Goal: Task Accomplishment & Management: Manage account settings

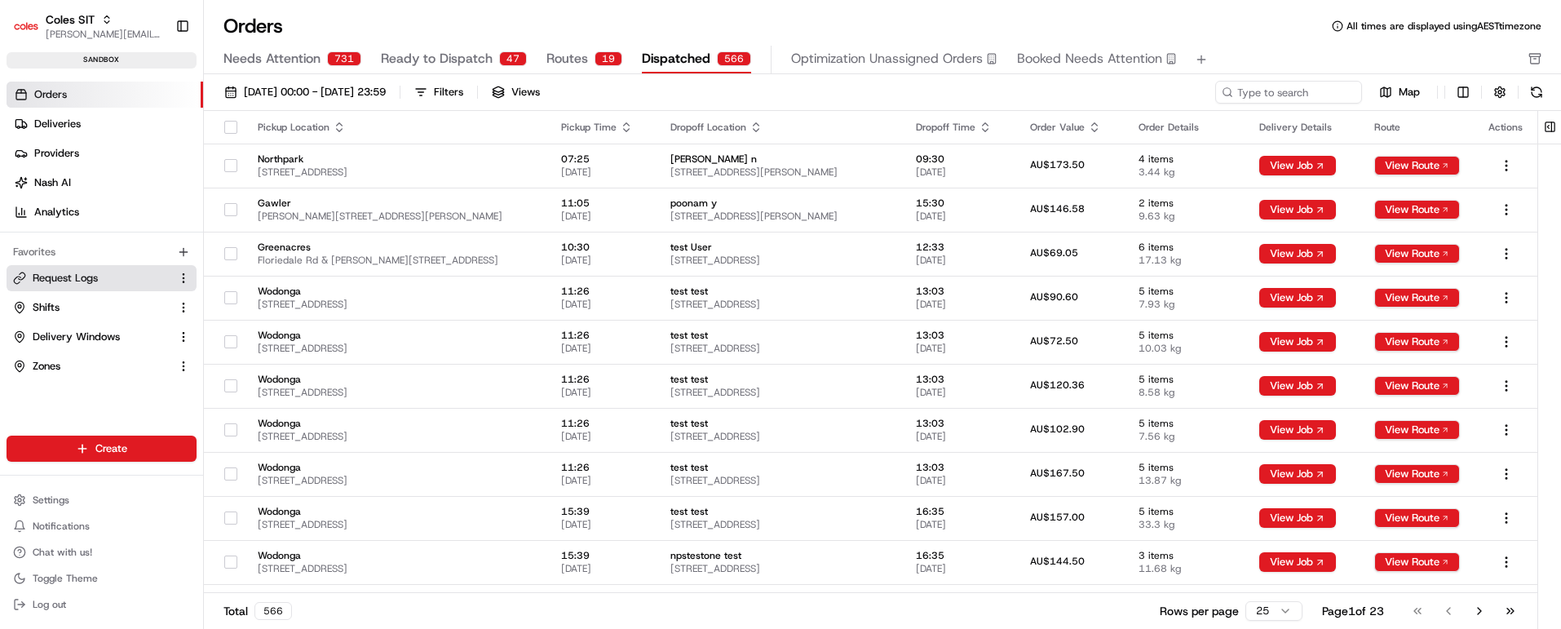
click at [76, 281] on span "Request Logs" at bounding box center [65, 278] width 65 height 15
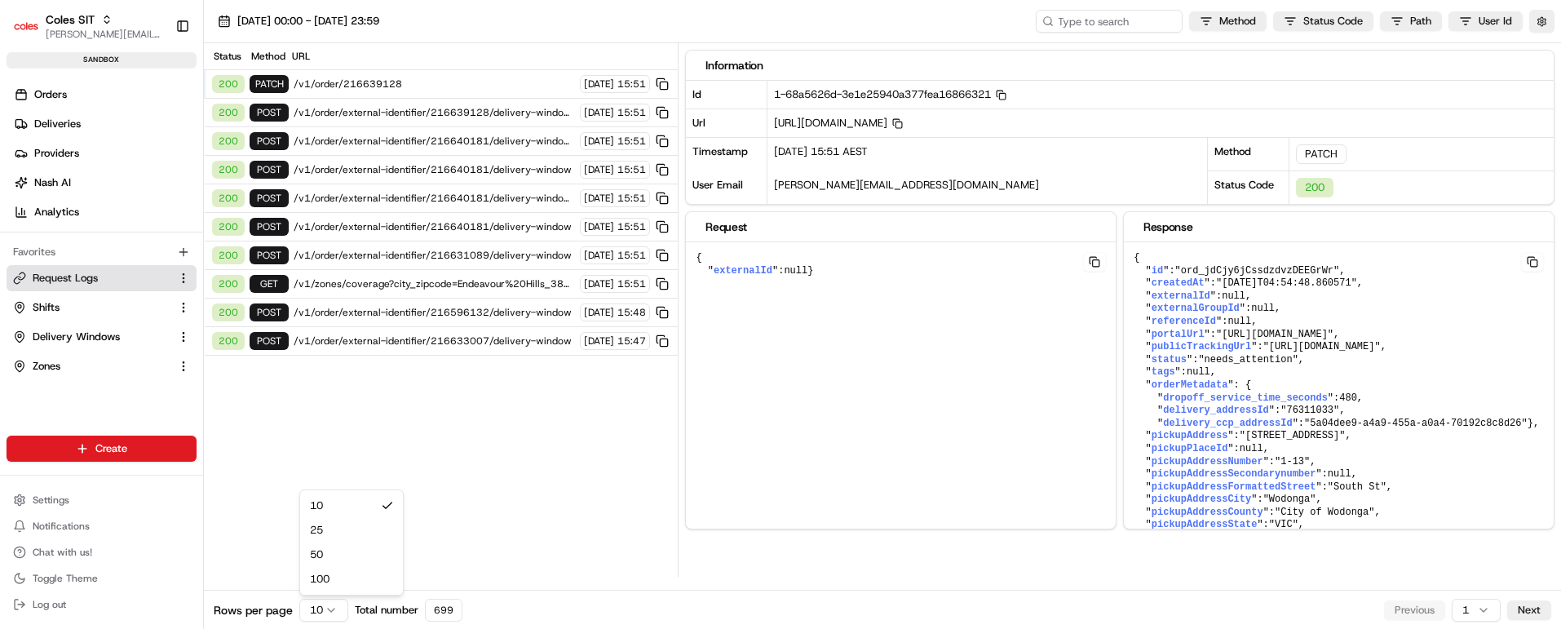
click at [334, 608] on html "Coles SIT [PERSON_NAME][EMAIL_ADDRESS][PERSON_NAME][PERSON_NAME][DOMAIN_NAME] T…" at bounding box center [780, 314] width 1561 height 629
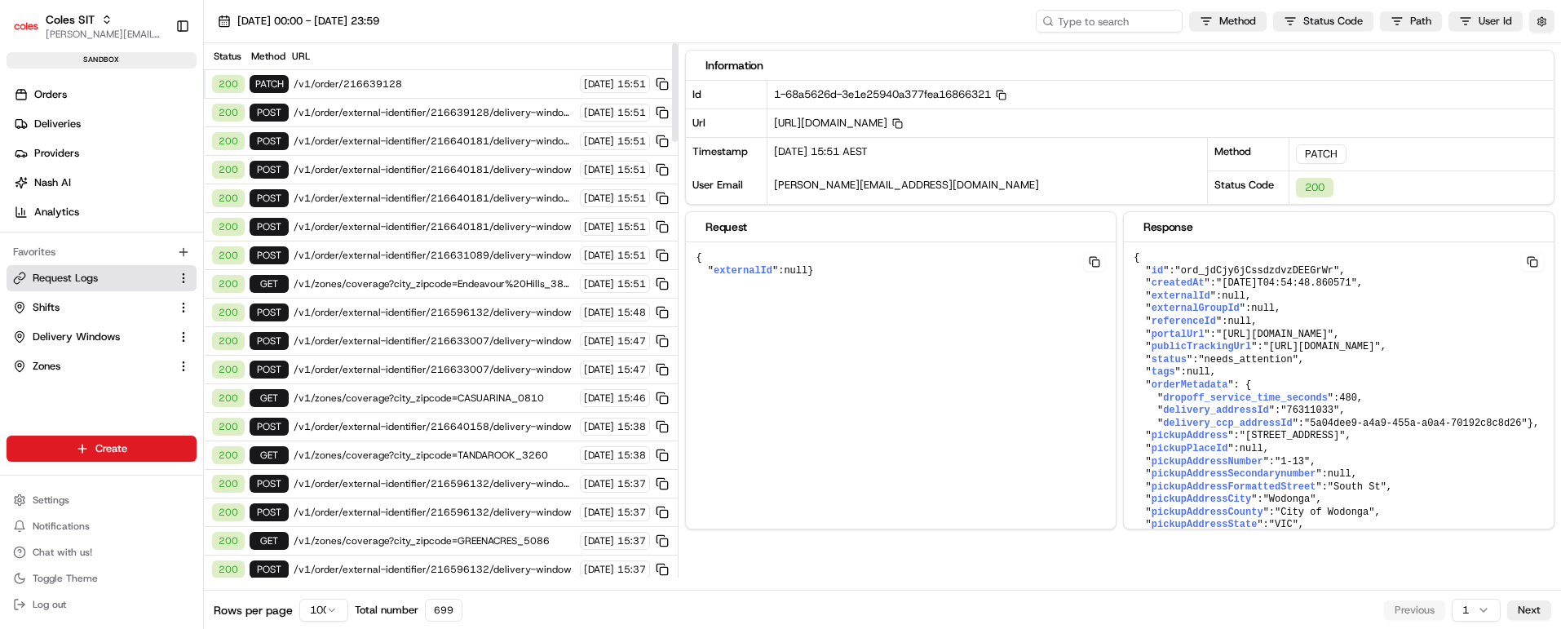
click at [328, 607] on html "Coles SIT [PERSON_NAME][EMAIL_ADDRESS][PERSON_NAME][PERSON_NAME][DOMAIN_NAME] T…" at bounding box center [780, 314] width 1561 height 629
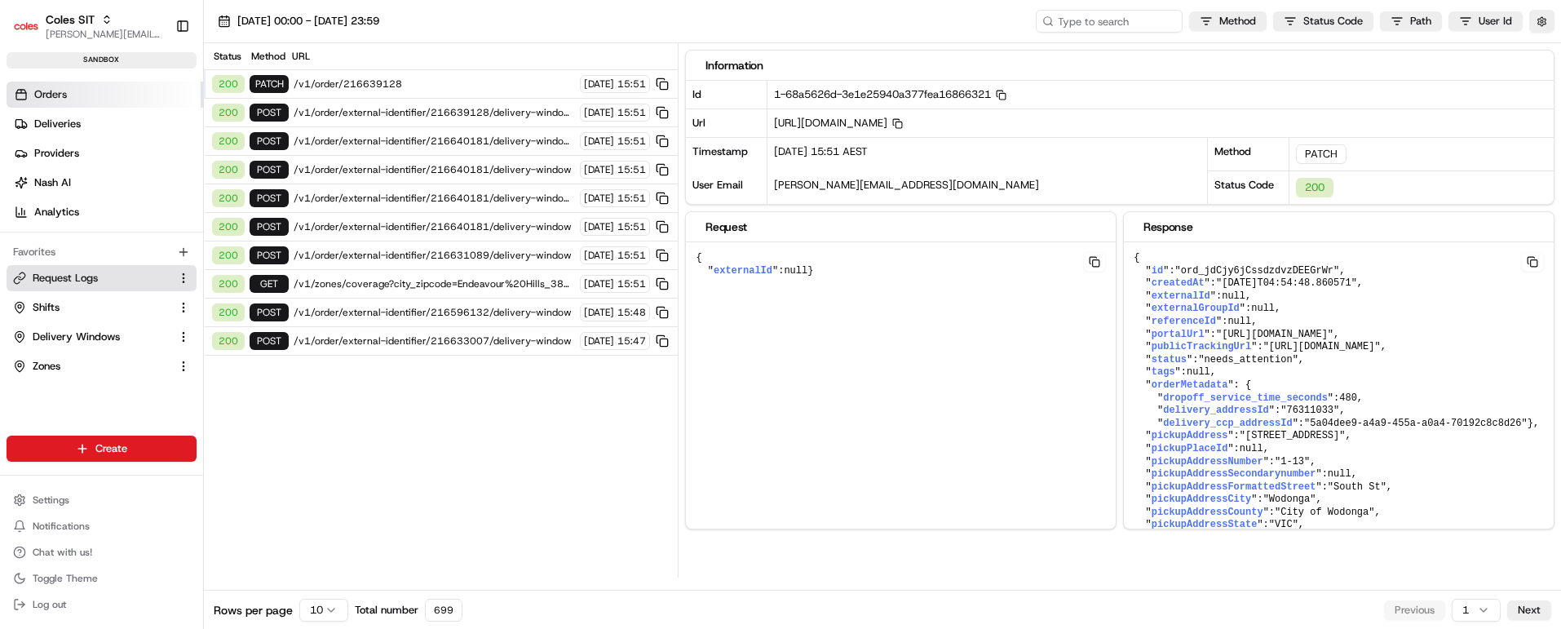
click at [56, 93] on span "Orders" at bounding box center [50, 94] width 33 height 15
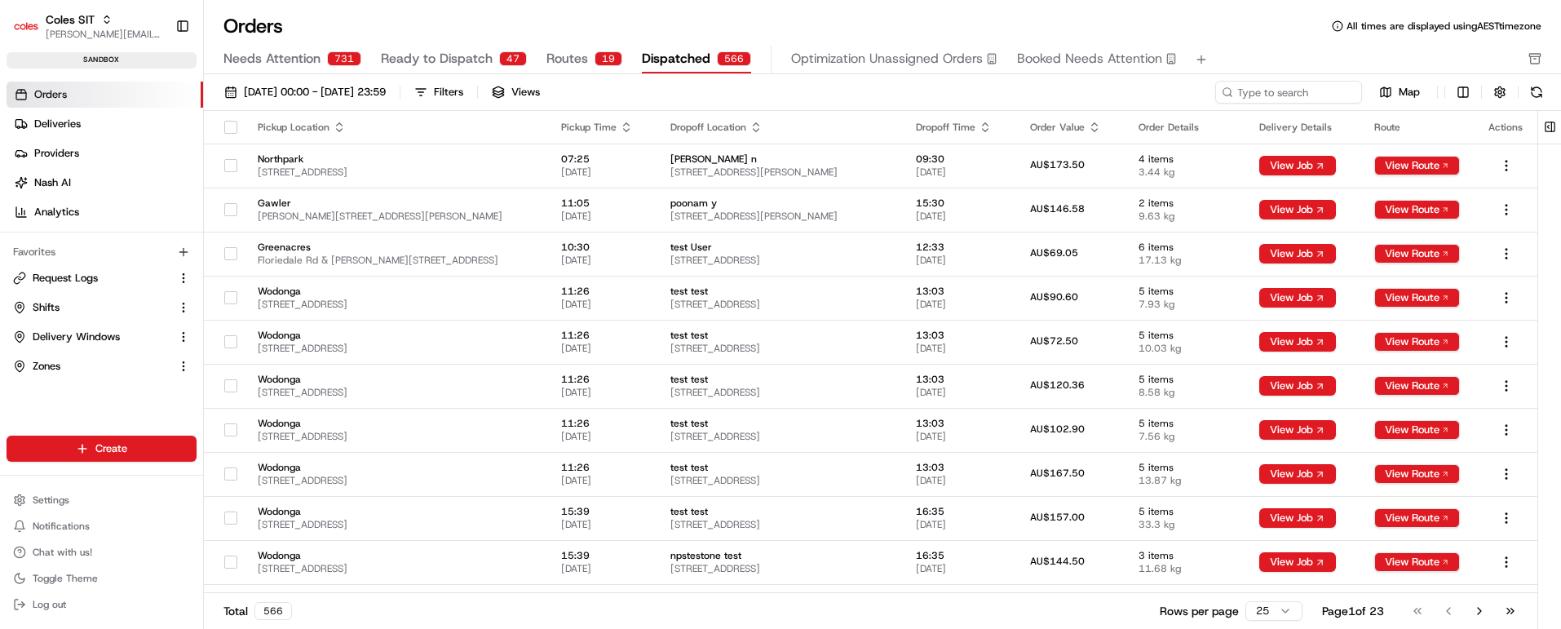
click at [448, 52] on span "Ready to Dispatch" at bounding box center [437, 59] width 112 height 20
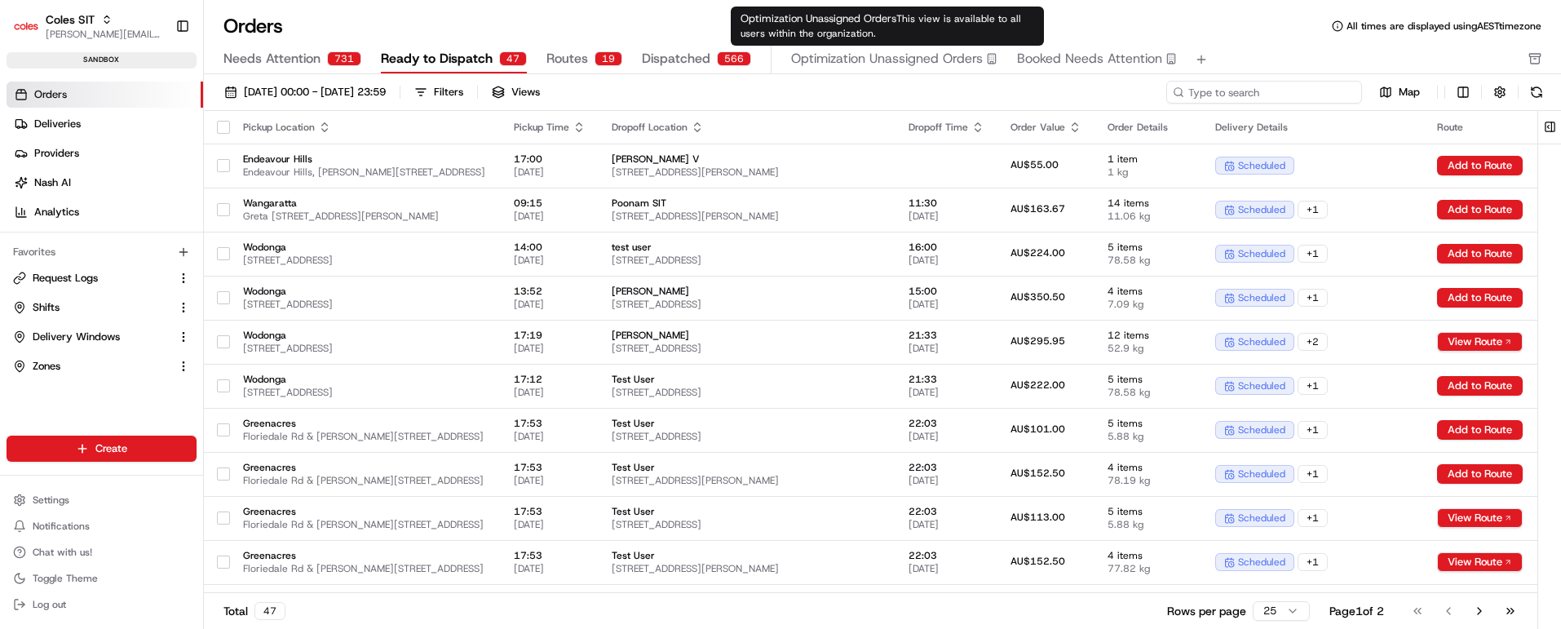
click at [1289, 94] on input at bounding box center [1264, 92] width 196 height 23
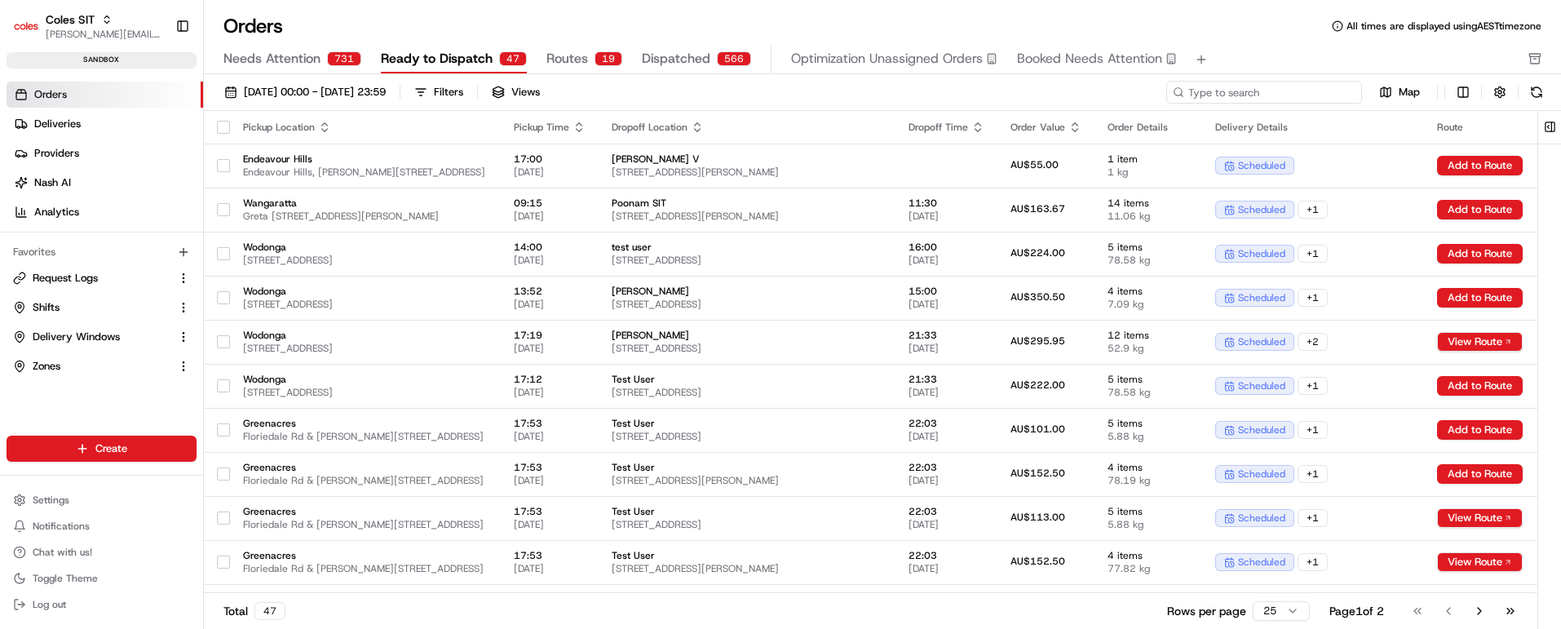
paste input "216633007"
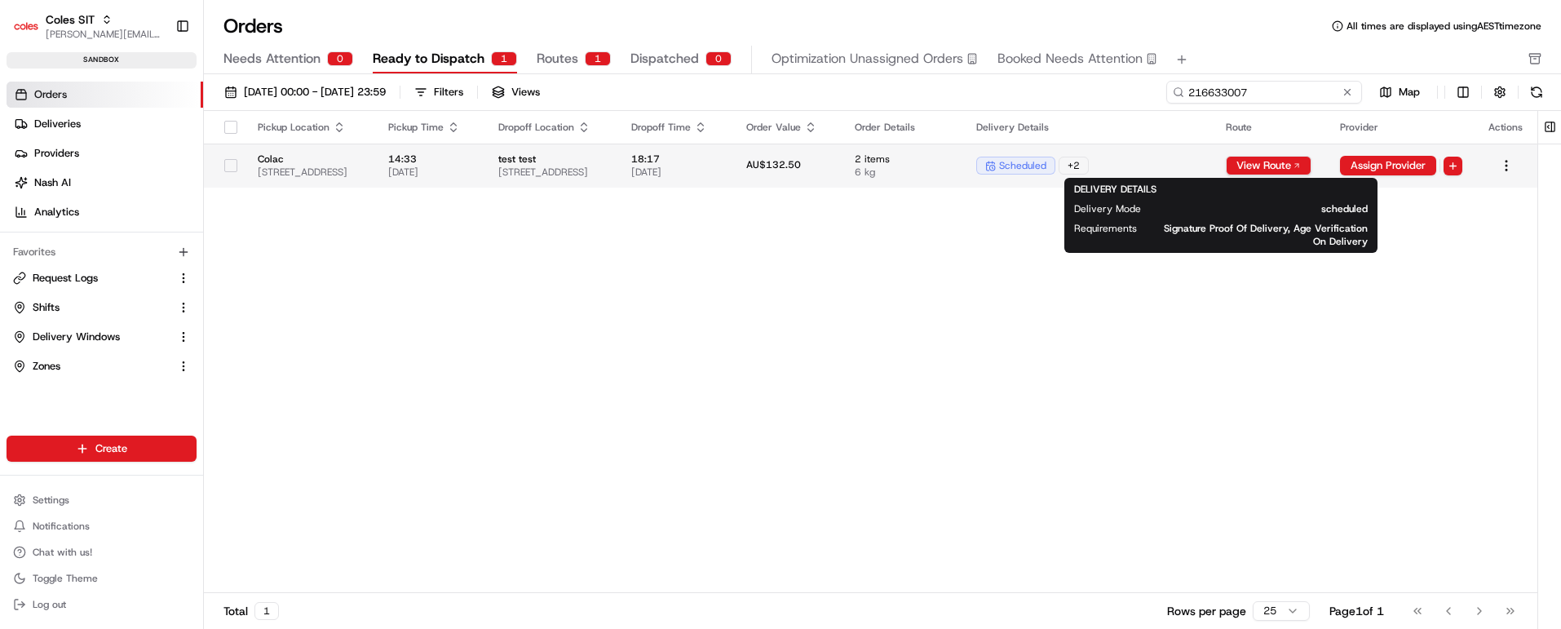
type input "216633007"
click at [1200, 169] on div "scheduled + 2" at bounding box center [1087, 166] width 223 height 18
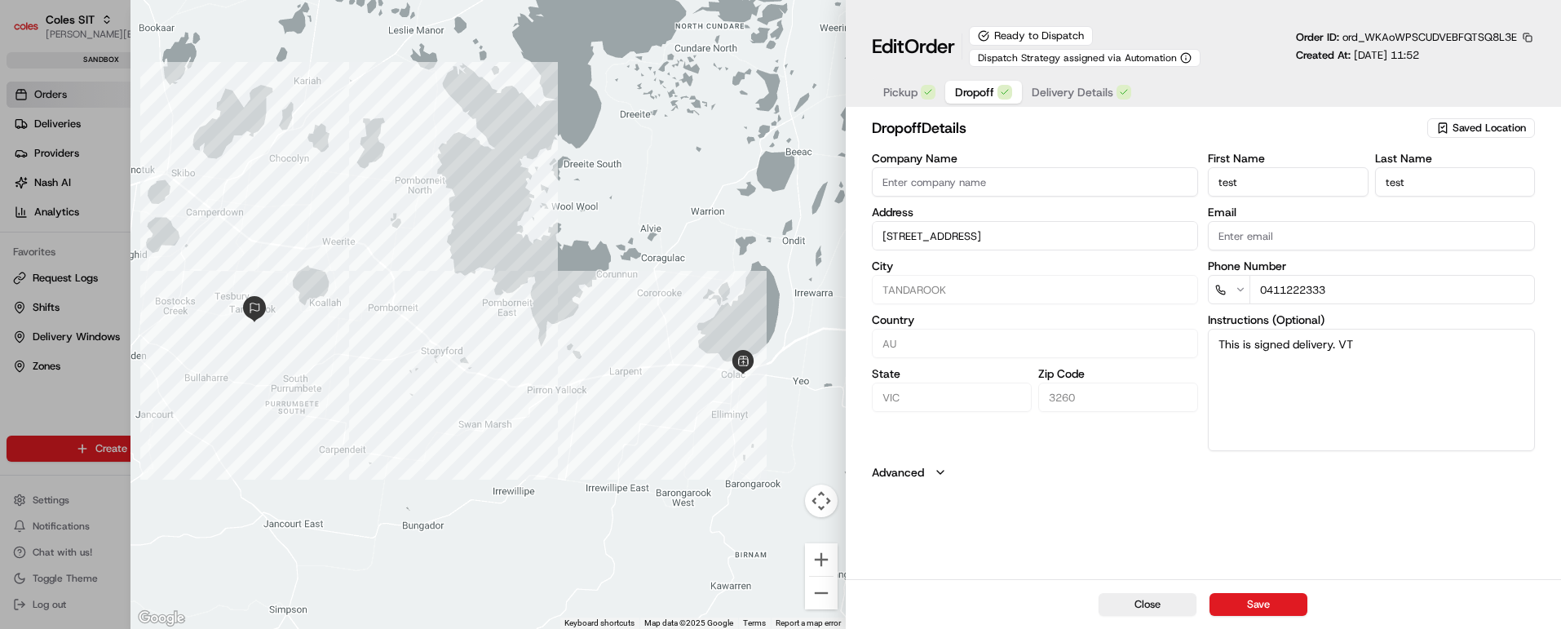
click at [969, 91] on span "Dropoff" at bounding box center [974, 92] width 39 height 16
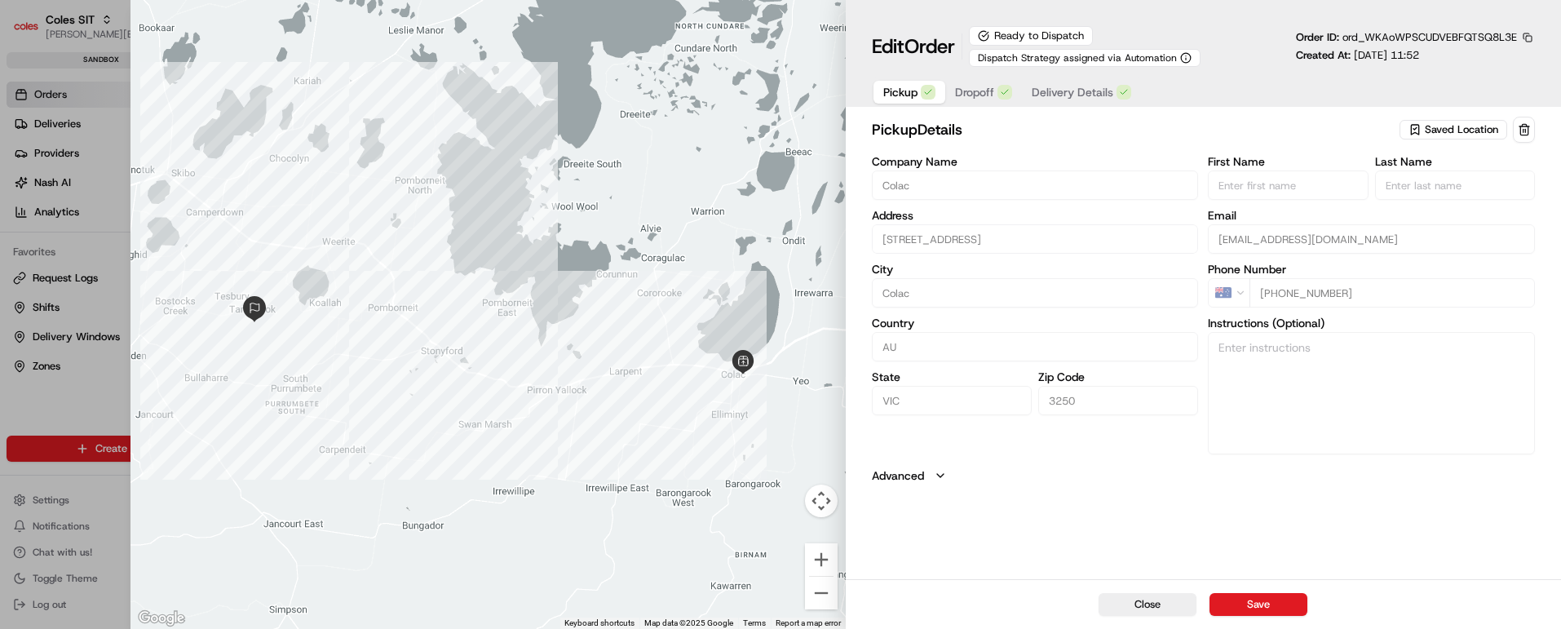
click at [895, 88] on span "Pickup" at bounding box center [900, 92] width 34 height 16
click at [971, 89] on span "Dropoff" at bounding box center [974, 92] width 39 height 16
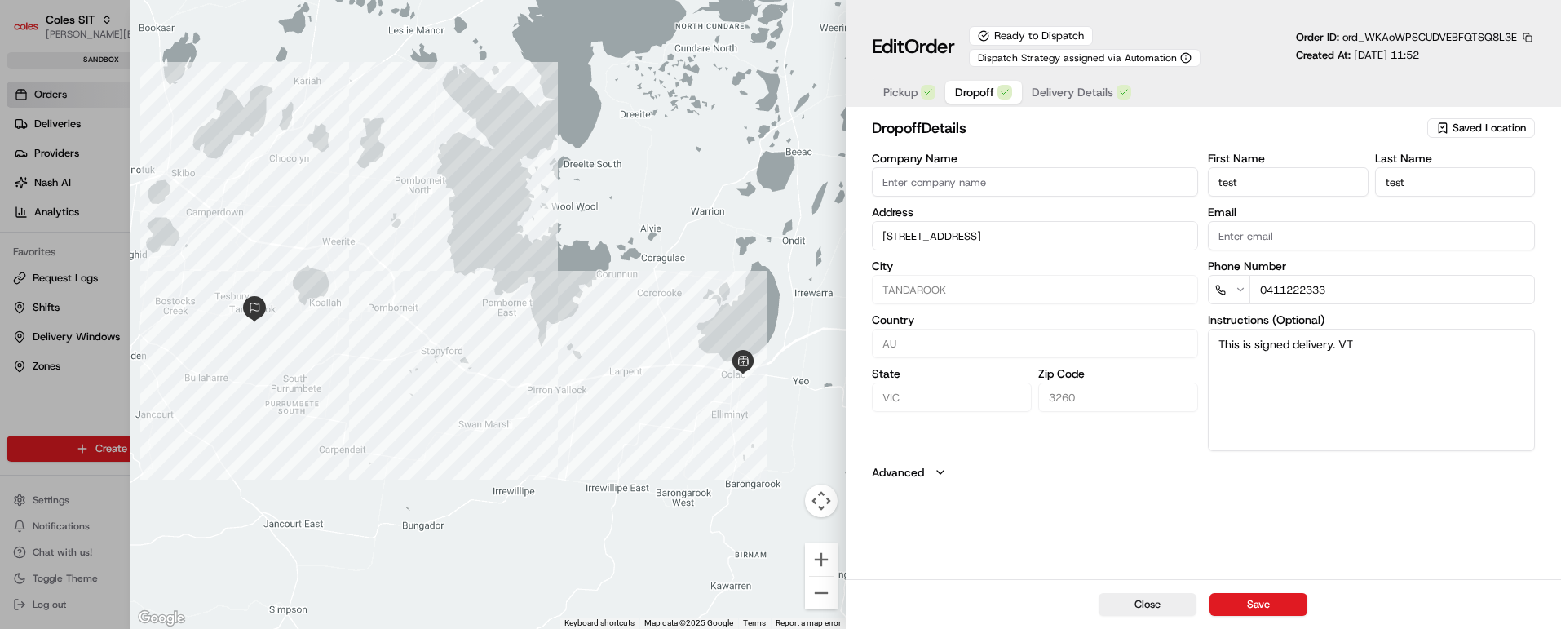
click at [1058, 88] on span "Delivery Details" at bounding box center [1073, 92] width 82 height 16
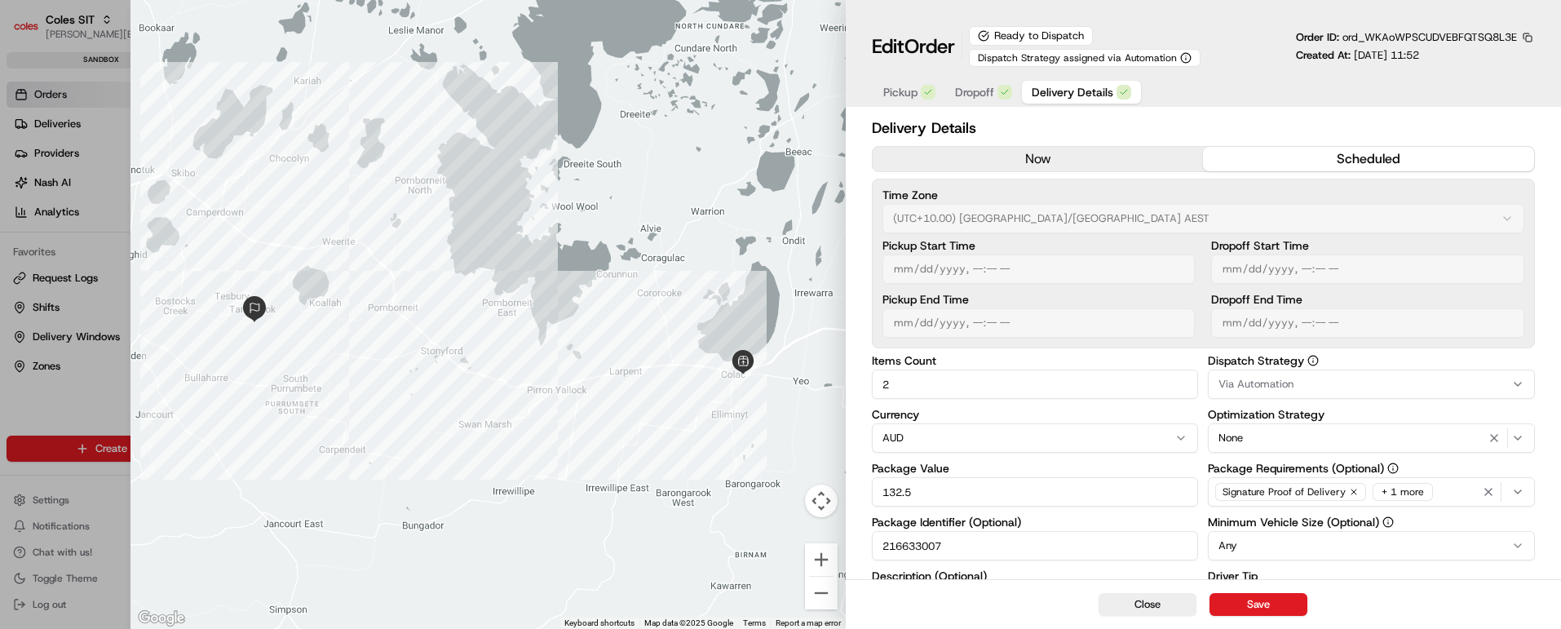
scroll to position [297, 0]
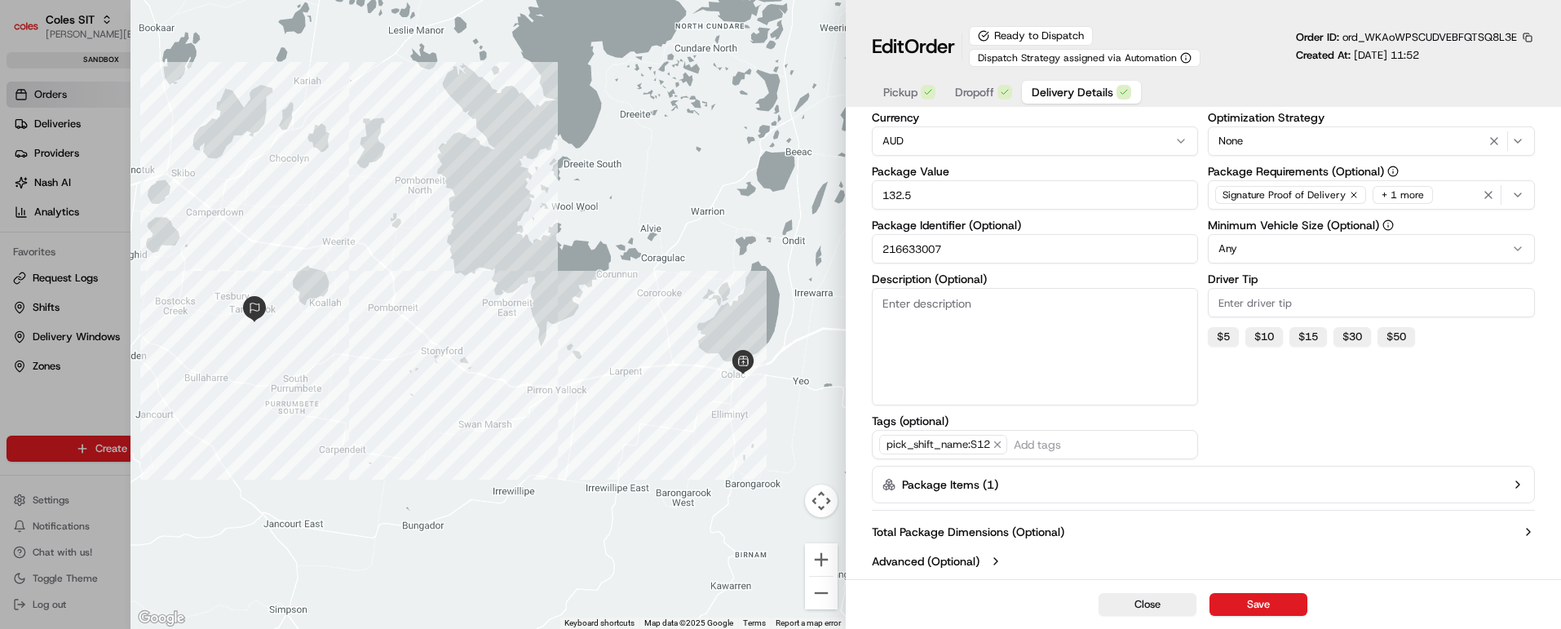
click at [971, 87] on span "Dropoff" at bounding box center [974, 92] width 39 height 16
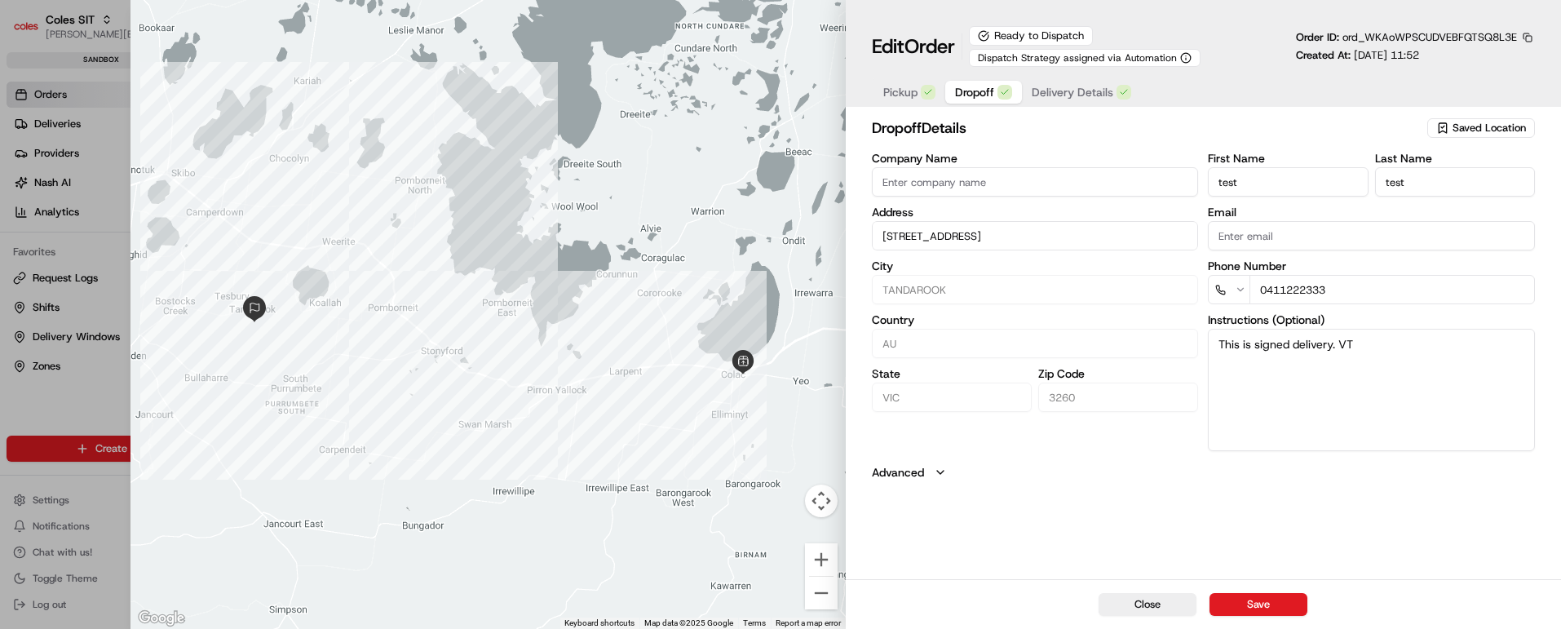
scroll to position [0, 0]
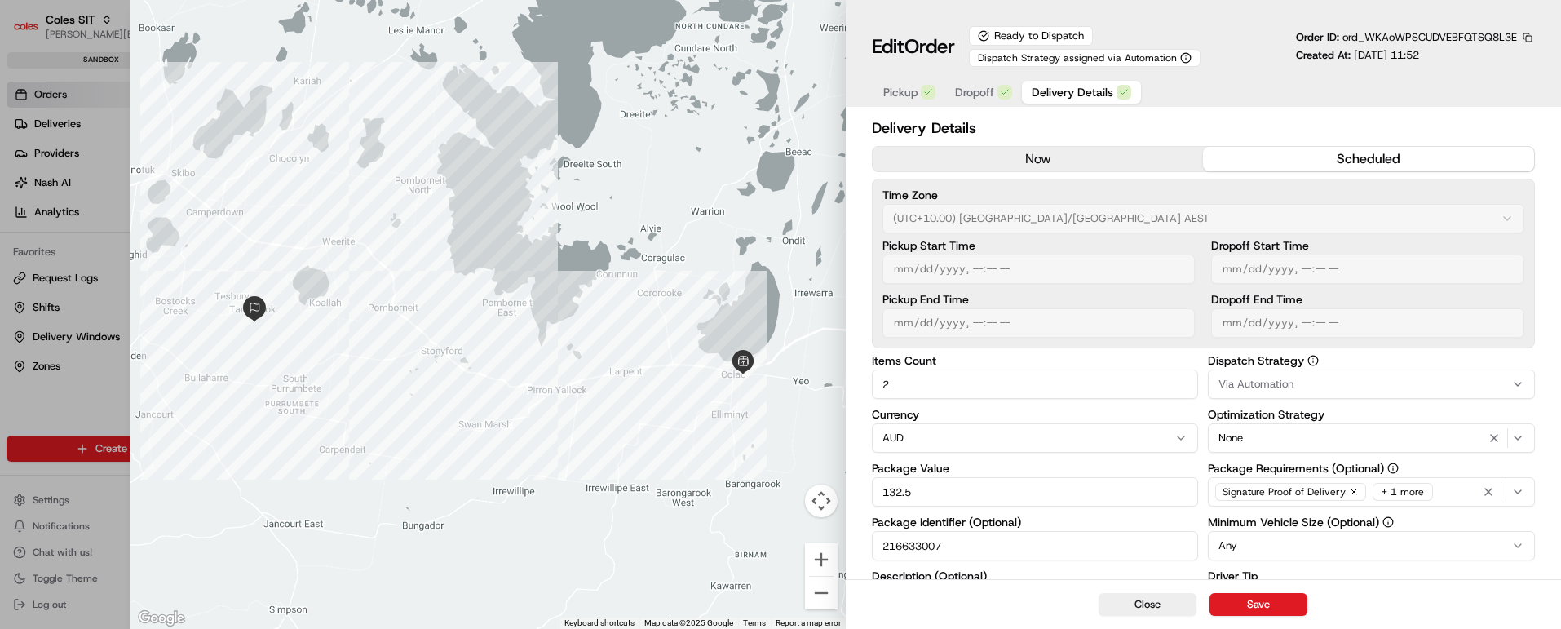
click at [1063, 89] on span "Delivery Details" at bounding box center [1073, 92] width 82 height 16
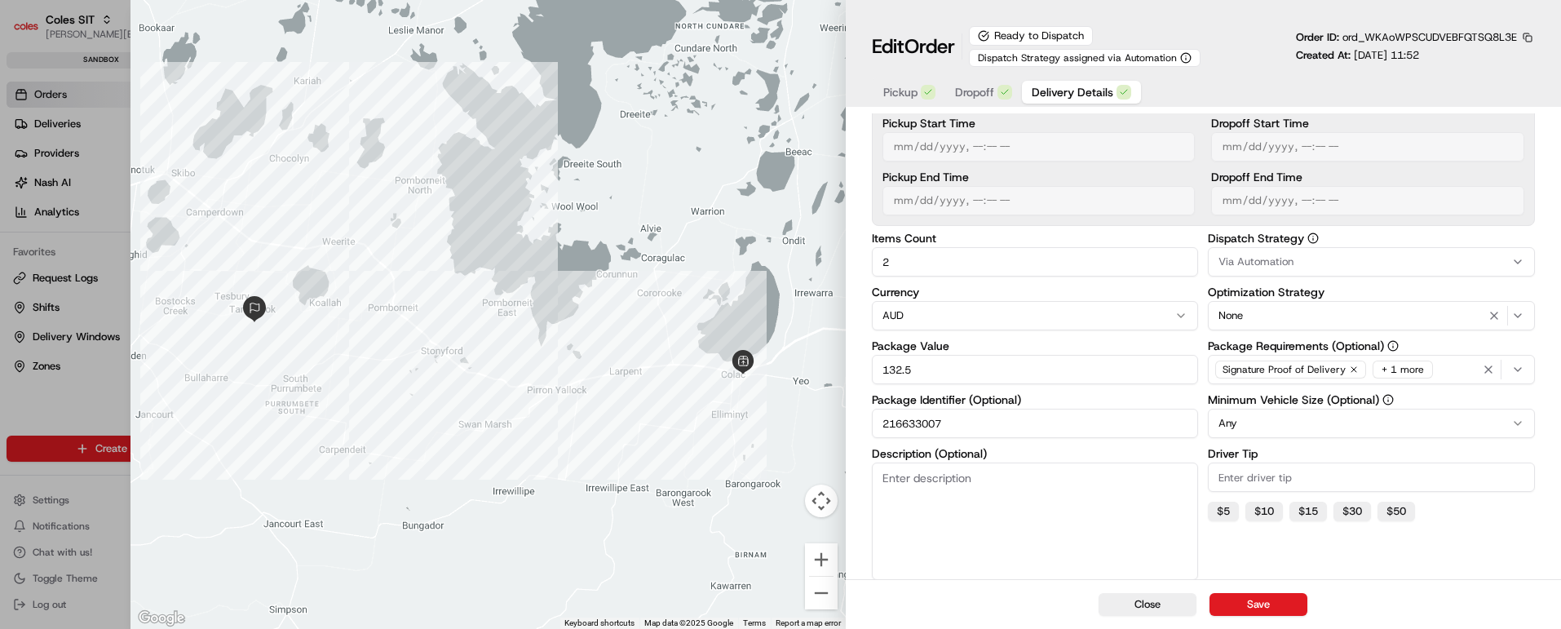
click at [976, 96] on span "Dropoff" at bounding box center [974, 92] width 39 height 16
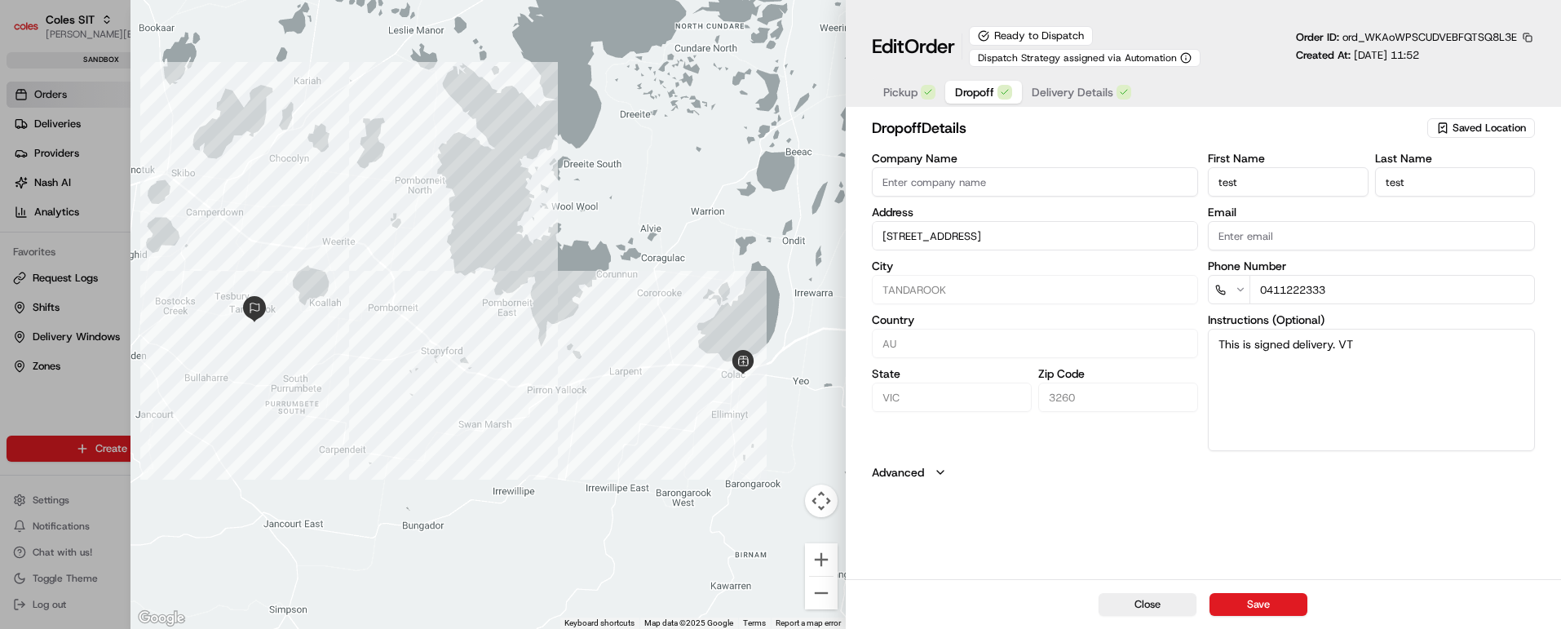
scroll to position [0, 0]
drag, startPoint x: 1219, startPoint y: 347, endPoint x: 1375, endPoint y: 339, distance: 156.0
click at [1375, 339] on textarea "This is signed delivery. VT" at bounding box center [1371, 390] width 327 height 122
click at [1146, 600] on button "Close" at bounding box center [1148, 604] width 98 height 23
type input "+1"
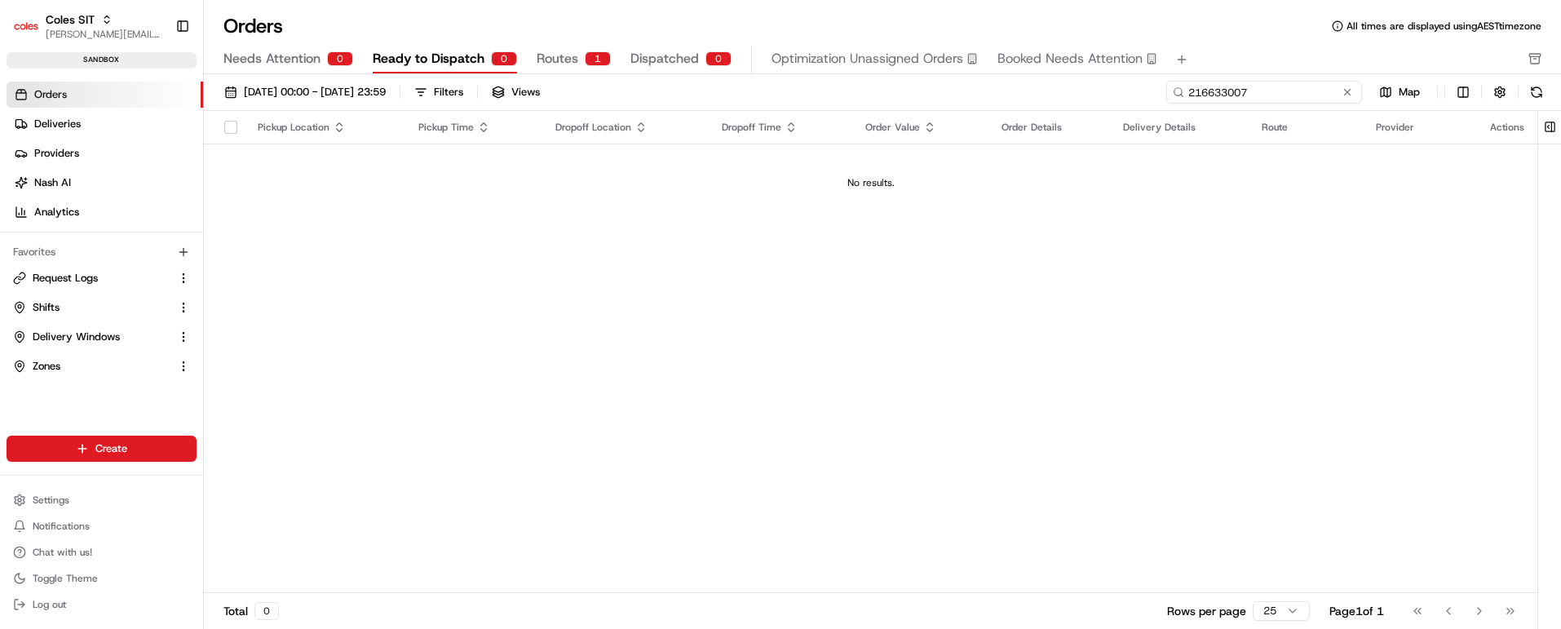
click at [1272, 92] on input "216633007" at bounding box center [1264, 92] width 196 height 23
click at [1347, 93] on button at bounding box center [1347, 92] width 16 height 16
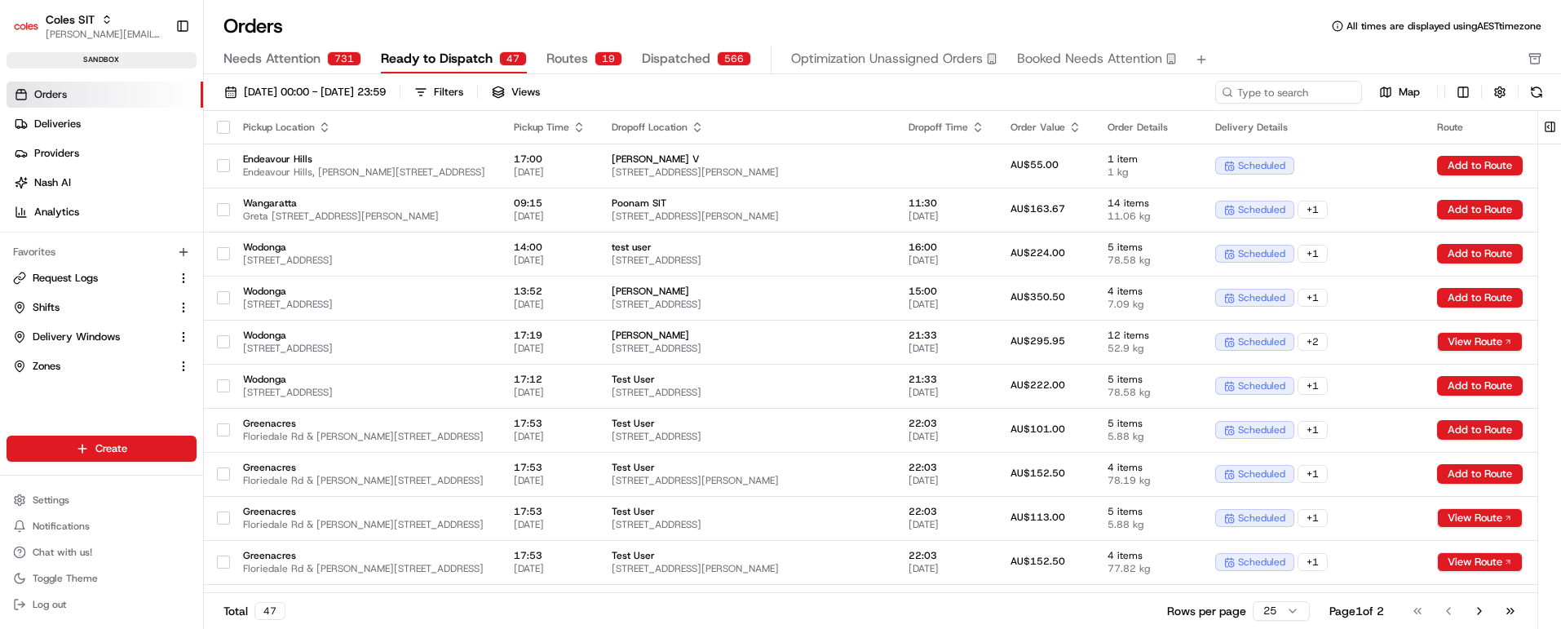
click at [265, 57] on span "Needs Attention" at bounding box center [271, 59] width 97 height 20
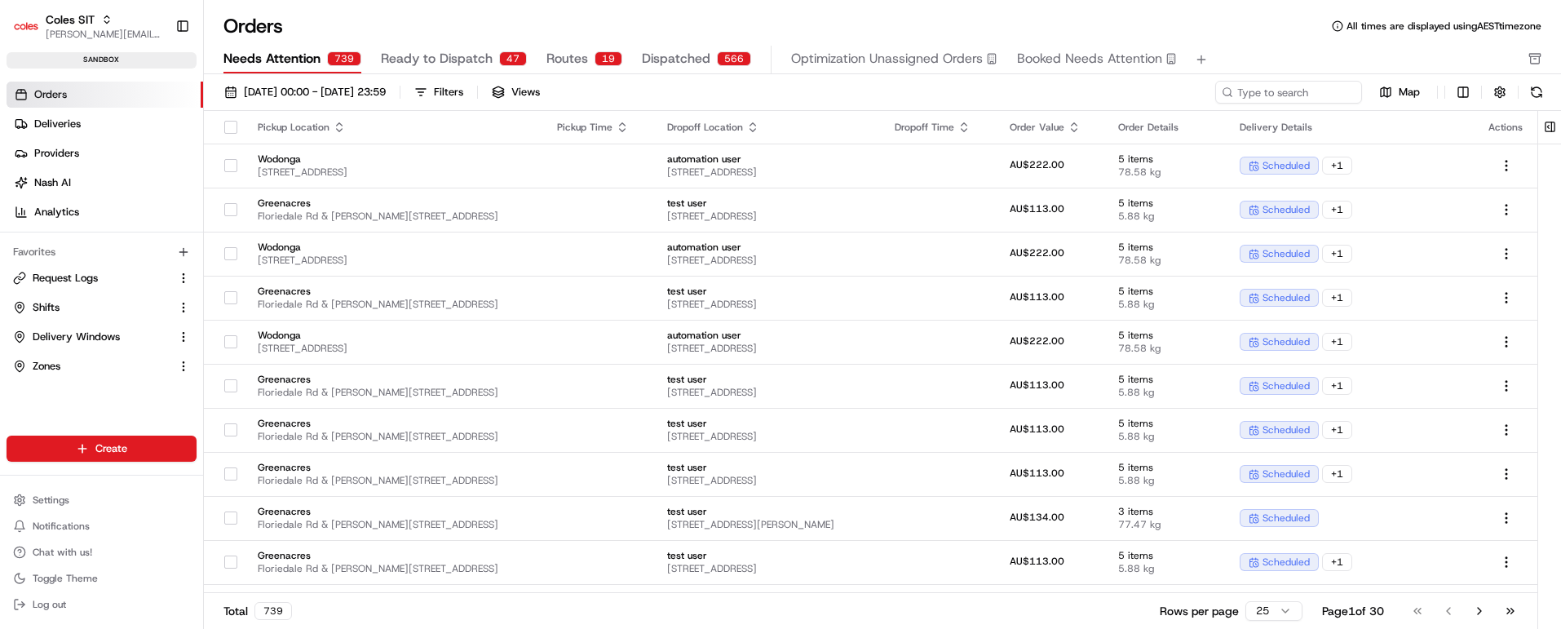
click at [290, 57] on span "Needs Attention" at bounding box center [271, 59] width 97 height 20
click at [1259, 87] on input at bounding box center [1264, 92] width 196 height 23
paste input "216633007"
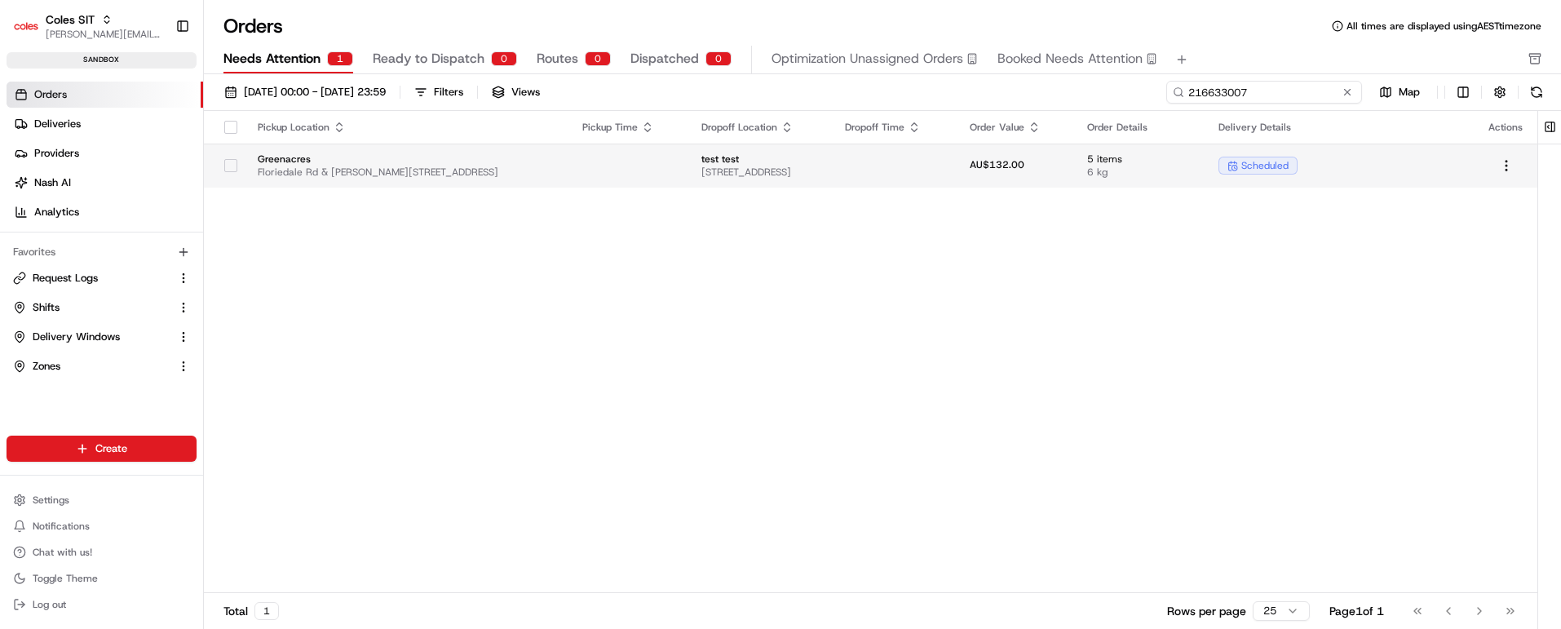
type input "216633007"
click at [552, 162] on td "Greenacres [STREET_ADDRESS][PERSON_NAME]" at bounding box center [407, 166] width 325 height 44
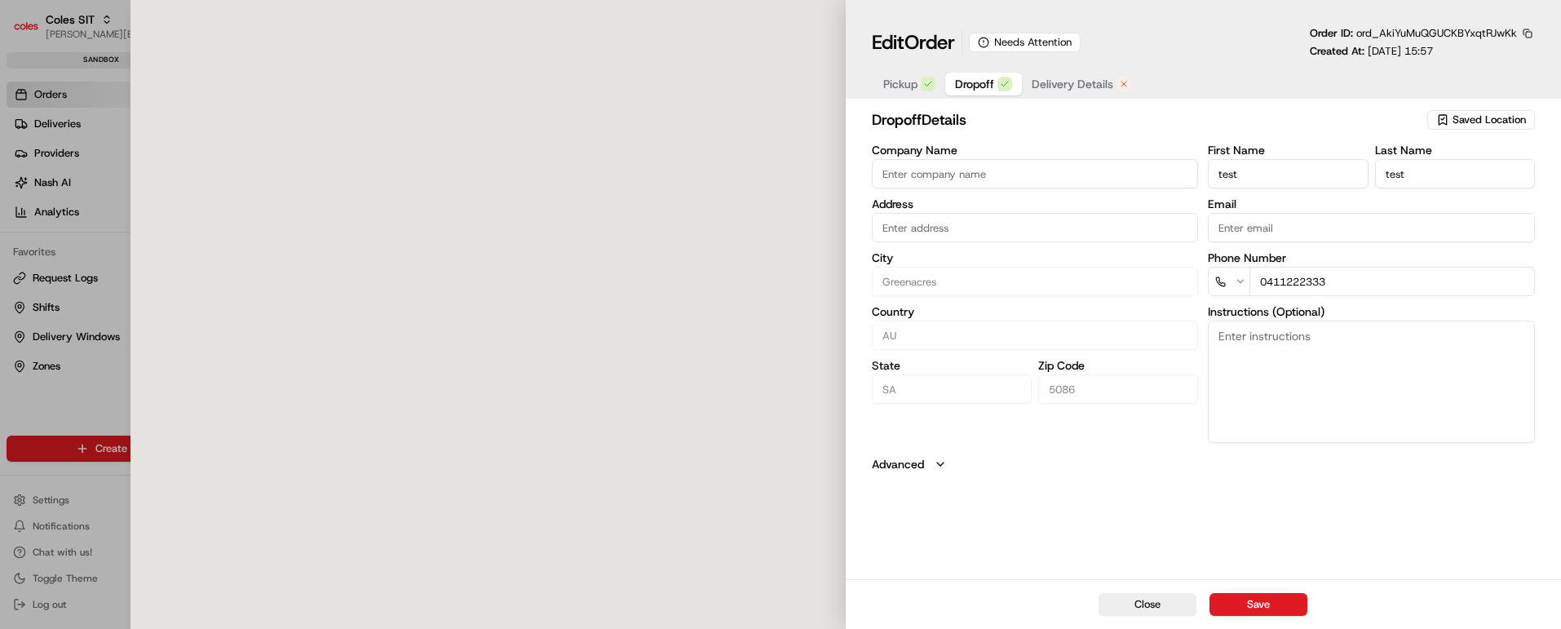
type input "[STREET_ADDRESS]"
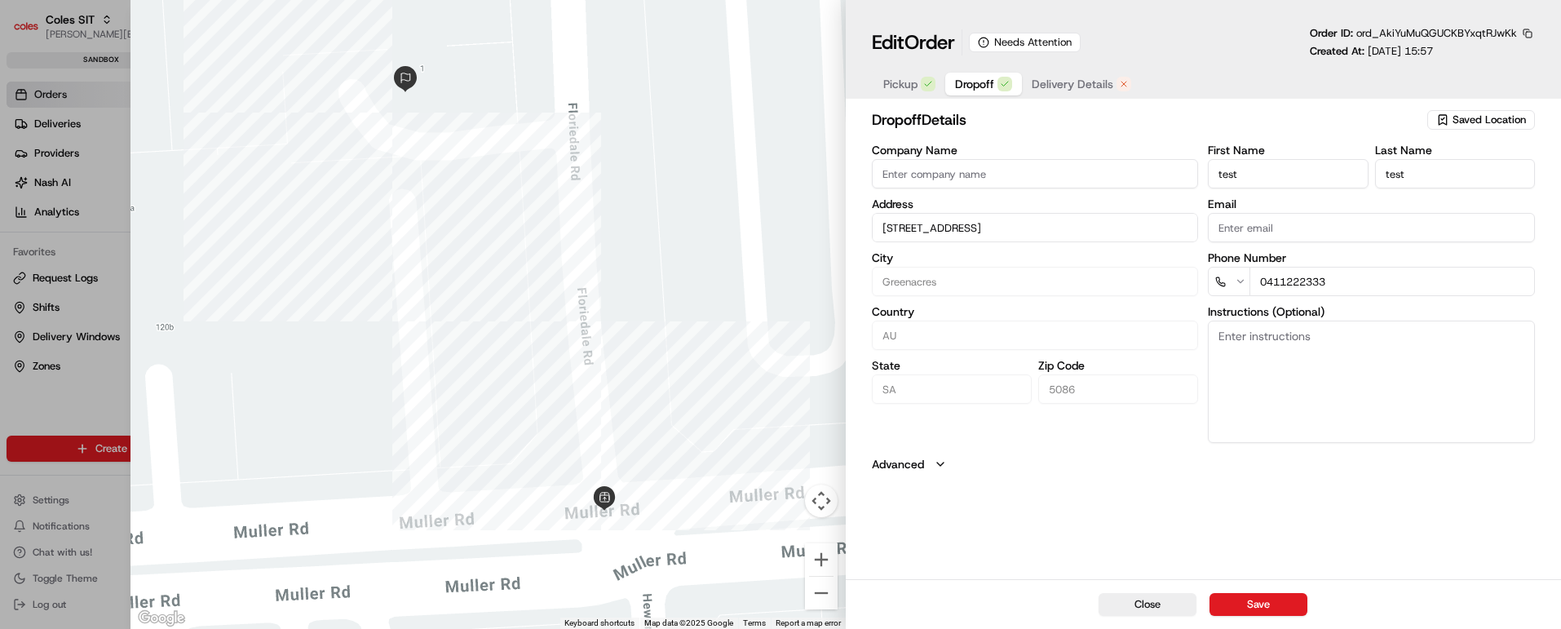
click at [1085, 81] on span "Delivery Details" at bounding box center [1073, 84] width 82 height 16
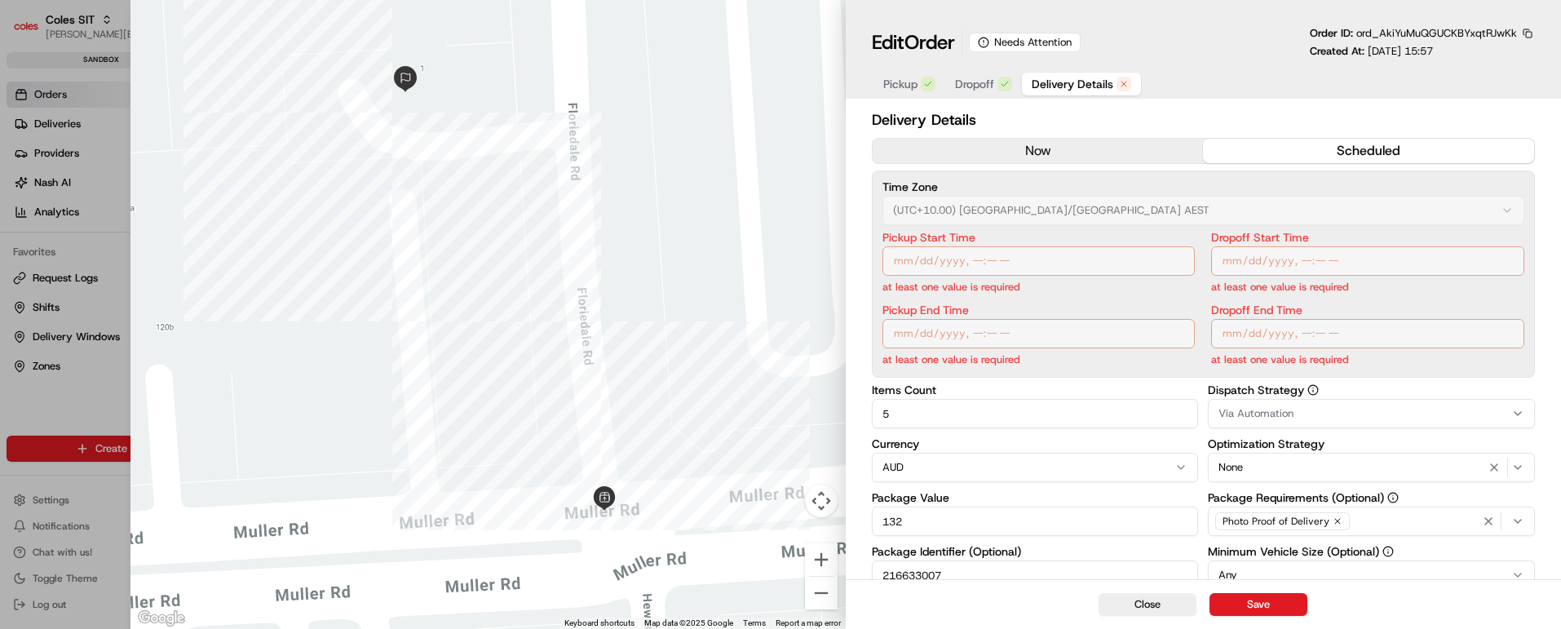
click at [899, 84] on span "Pickup" at bounding box center [900, 84] width 34 height 16
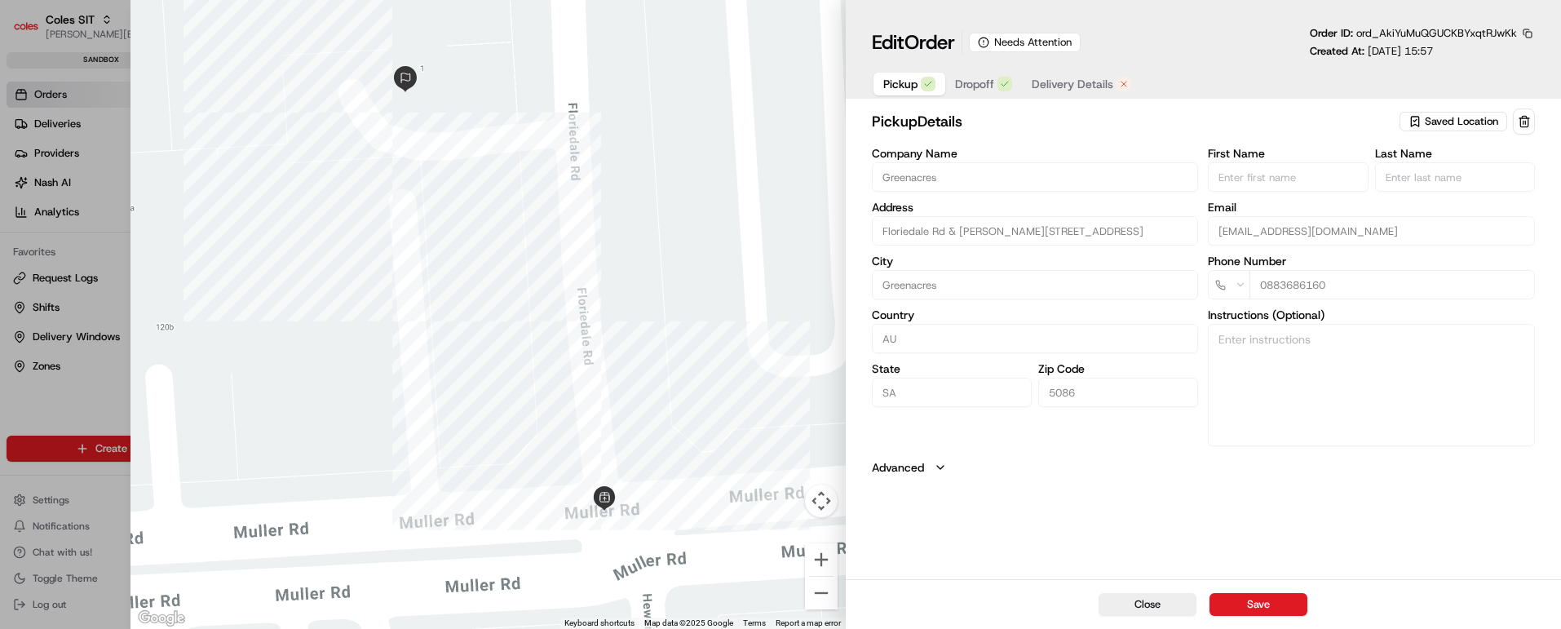
click at [971, 82] on span "Dropoff" at bounding box center [974, 84] width 39 height 16
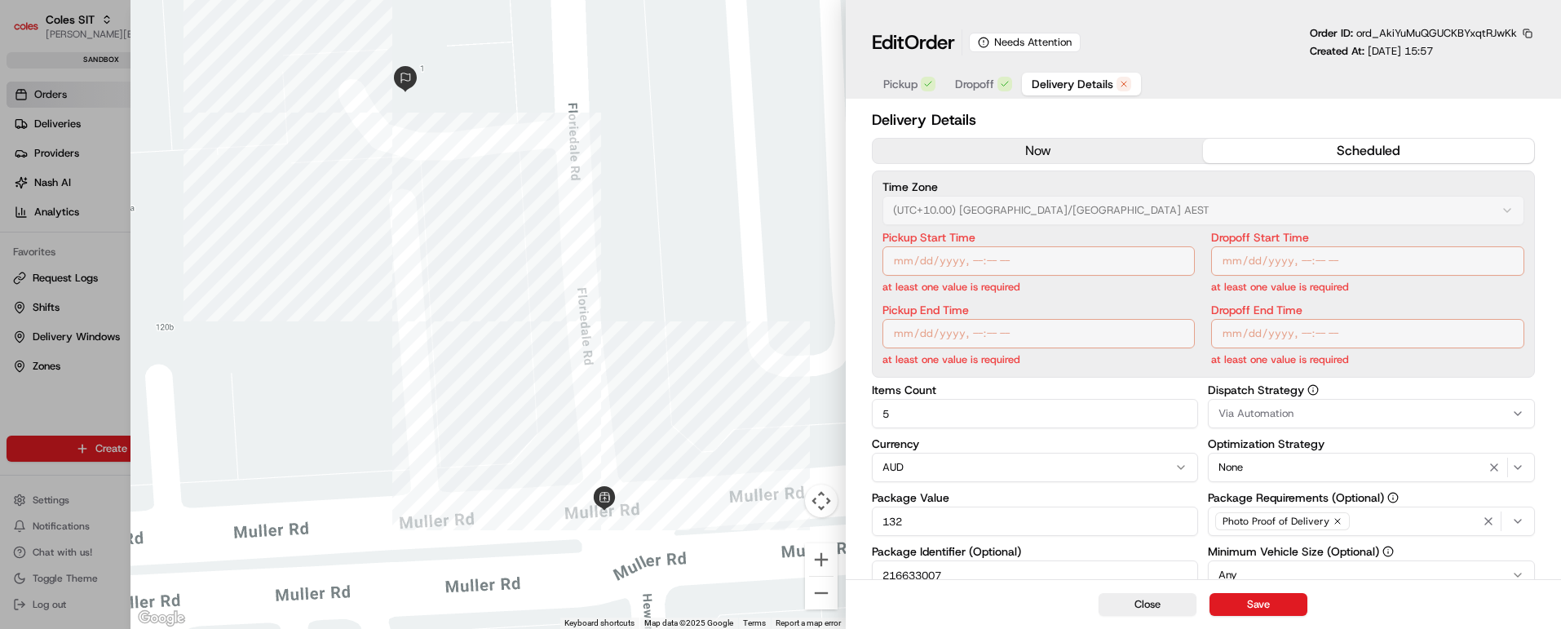
click at [1064, 86] on span "Delivery Details" at bounding box center [1073, 84] width 82 height 16
click at [1144, 602] on button "Close" at bounding box center [1148, 604] width 98 height 23
type input "1"
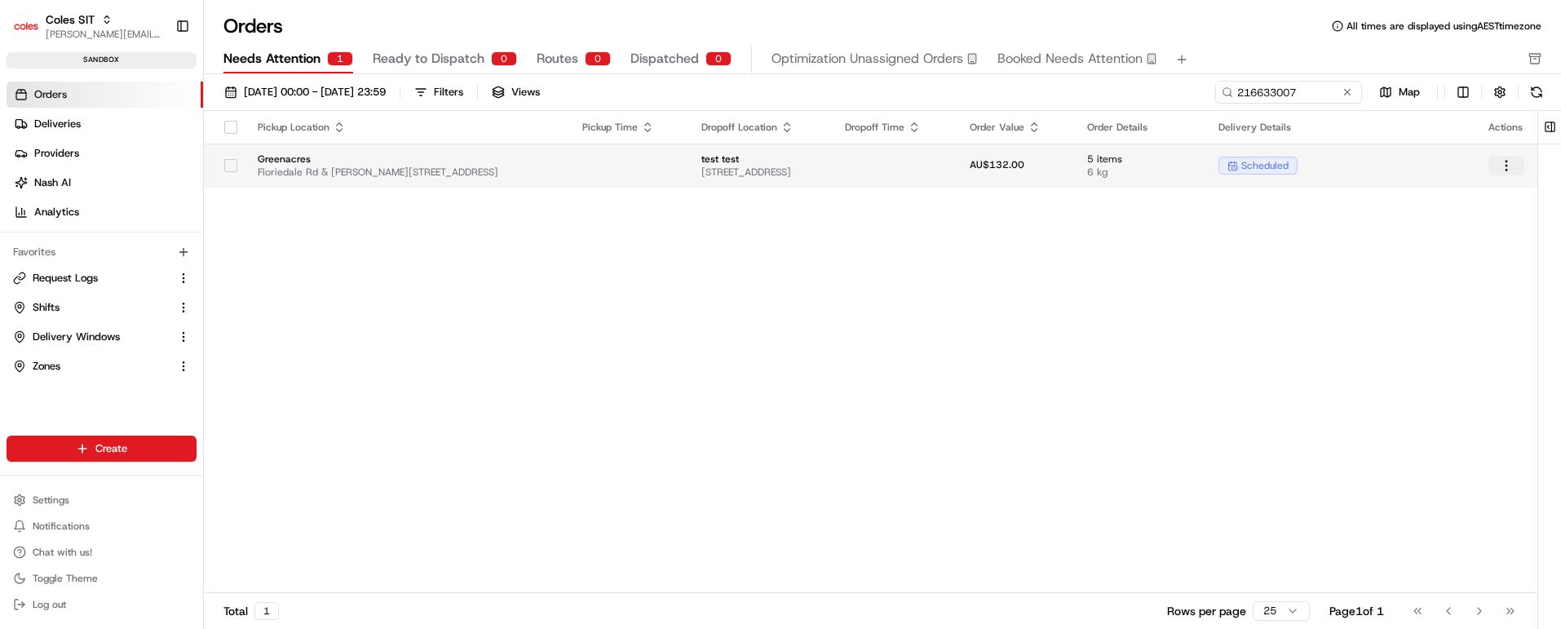
click at [1504, 164] on html "Coles SIT [PERSON_NAME][EMAIL_ADDRESS][PERSON_NAME][PERSON_NAME][DOMAIN_NAME] T…" at bounding box center [780, 314] width 1561 height 629
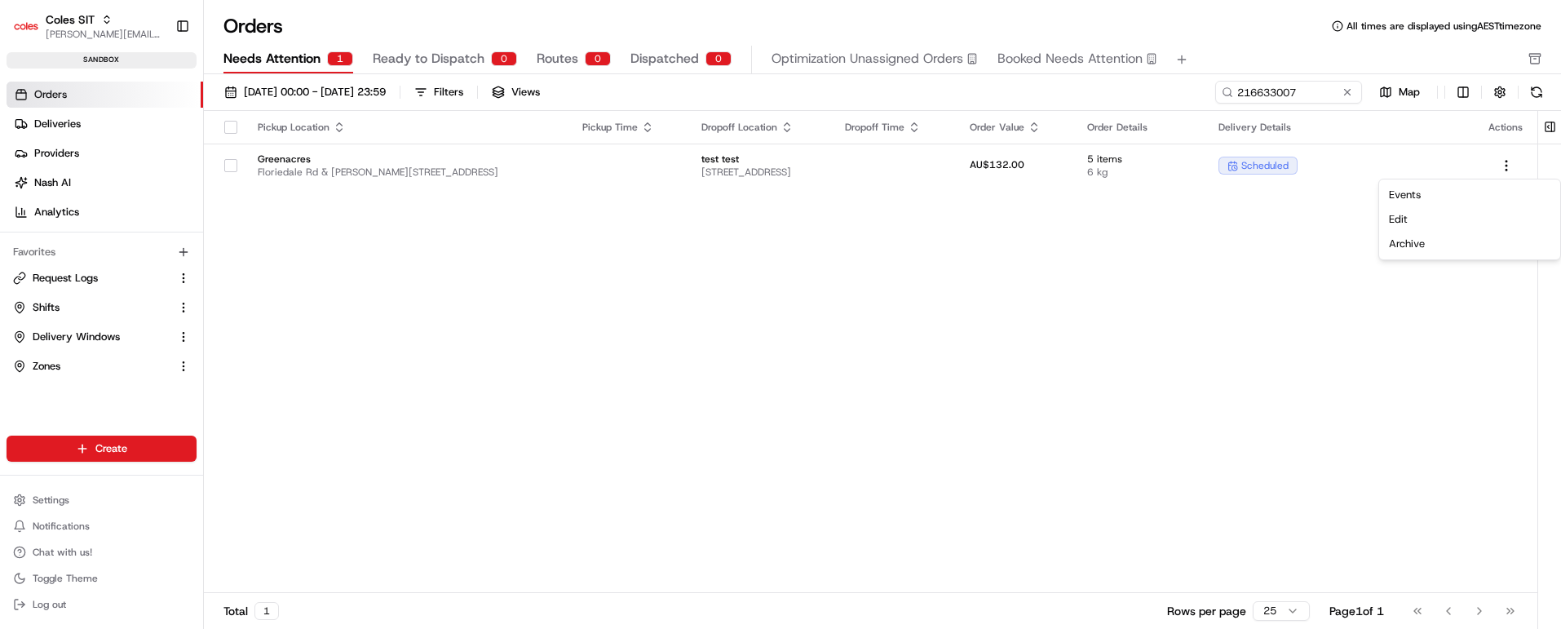
click at [744, 365] on html "Coles SIT [PERSON_NAME][EMAIL_ADDRESS][PERSON_NAME][PERSON_NAME][DOMAIN_NAME] T…" at bounding box center [780, 314] width 1561 height 629
click at [1346, 89] on button at bounding box center [1347, 92] width 16 height 16
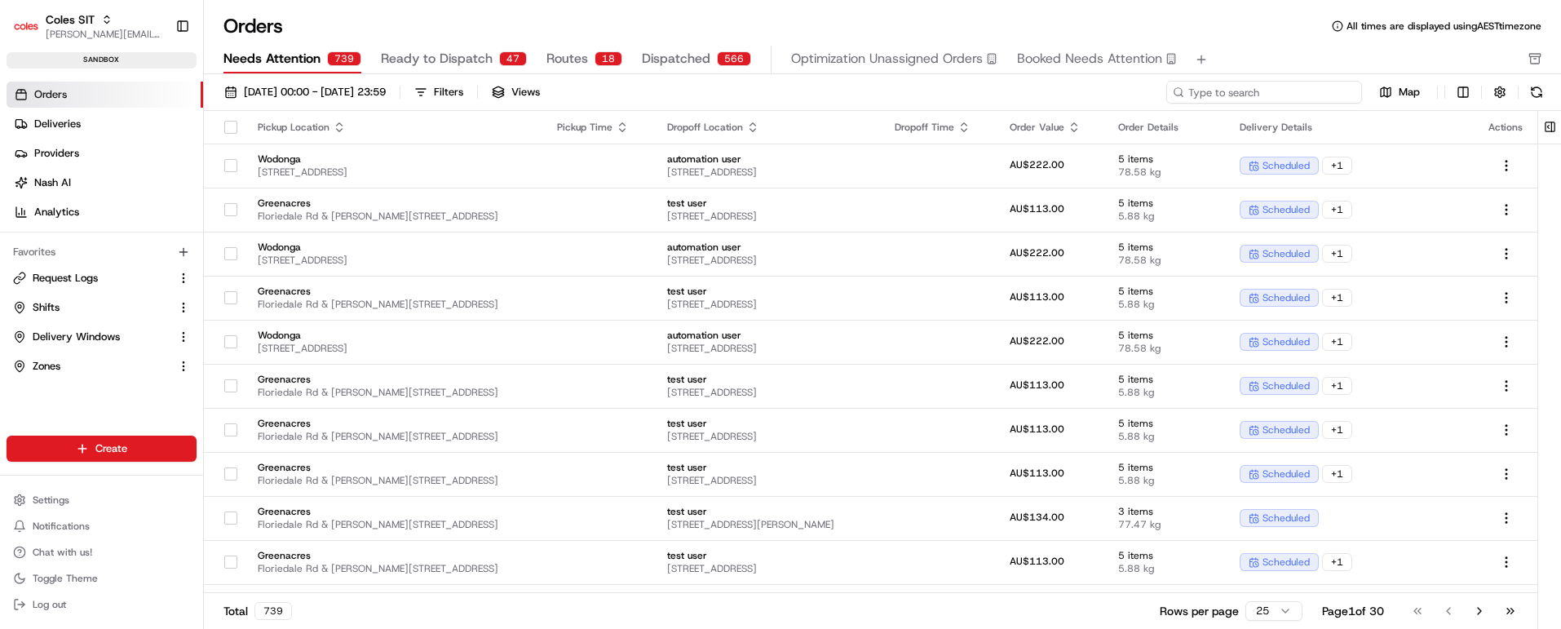
click at [1279, 91] on input at bounding box center [1264, 92] width 196 height 23
paste input "216633007"
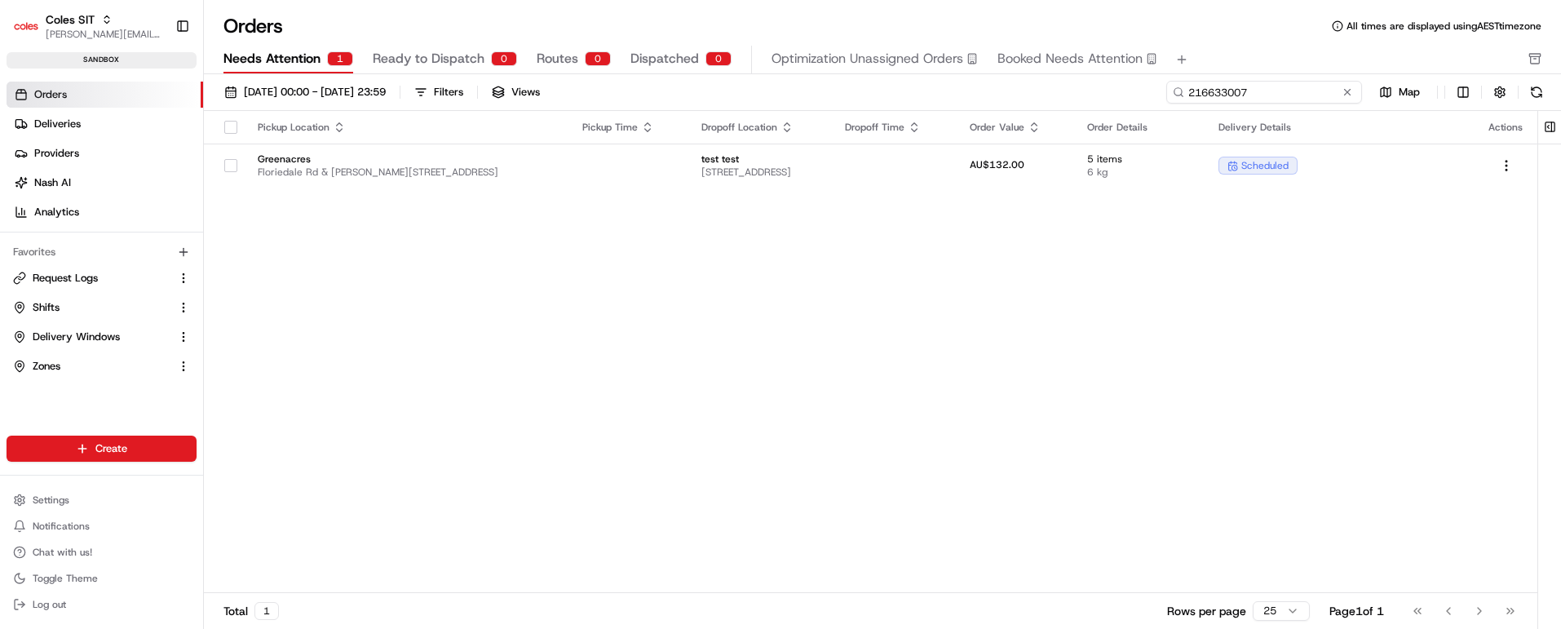
click at [1206, 93] on input "216633007" at bounding box center [1264, 92] width 196 height 23
type input "216633007"
click at [1346, 86] on button at bounding box center [1347, 92] width 16 height 16
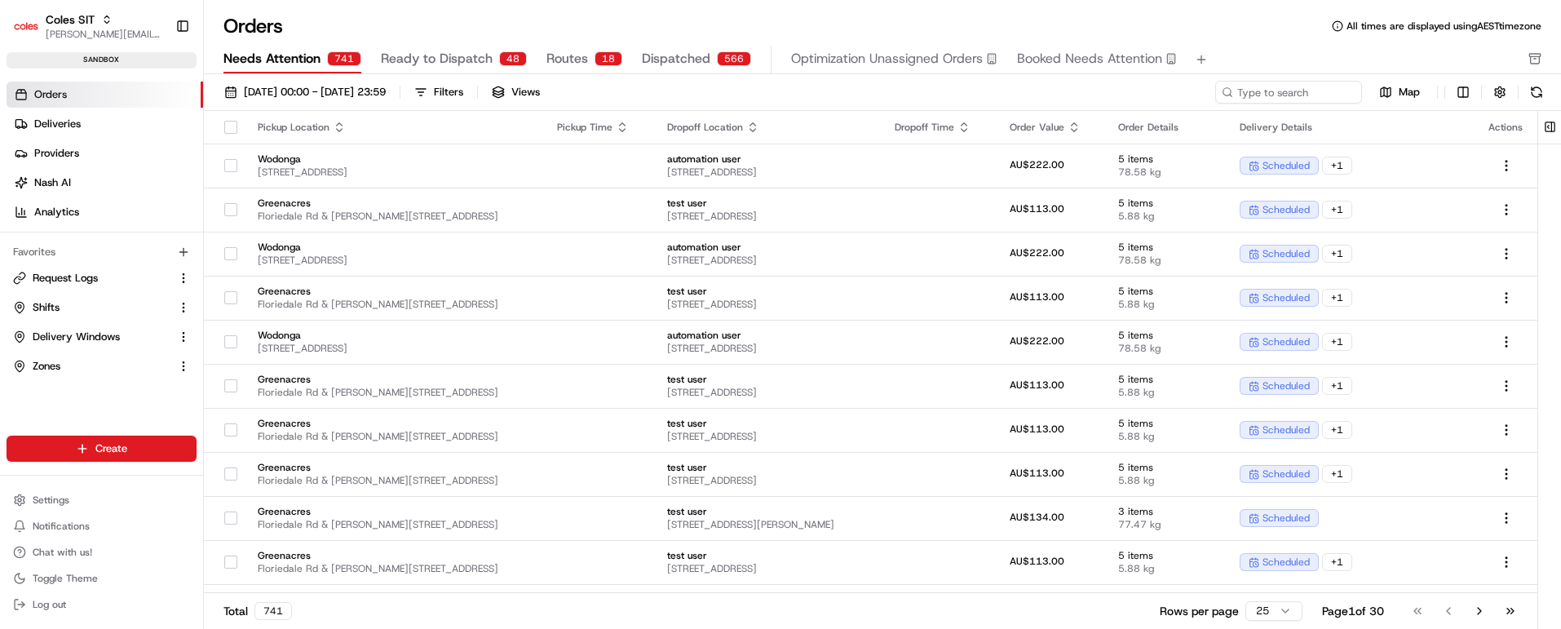
click at [416, 55] on span "Ready to Dispatch" at bounding box center [437, 59] width 112 height 20
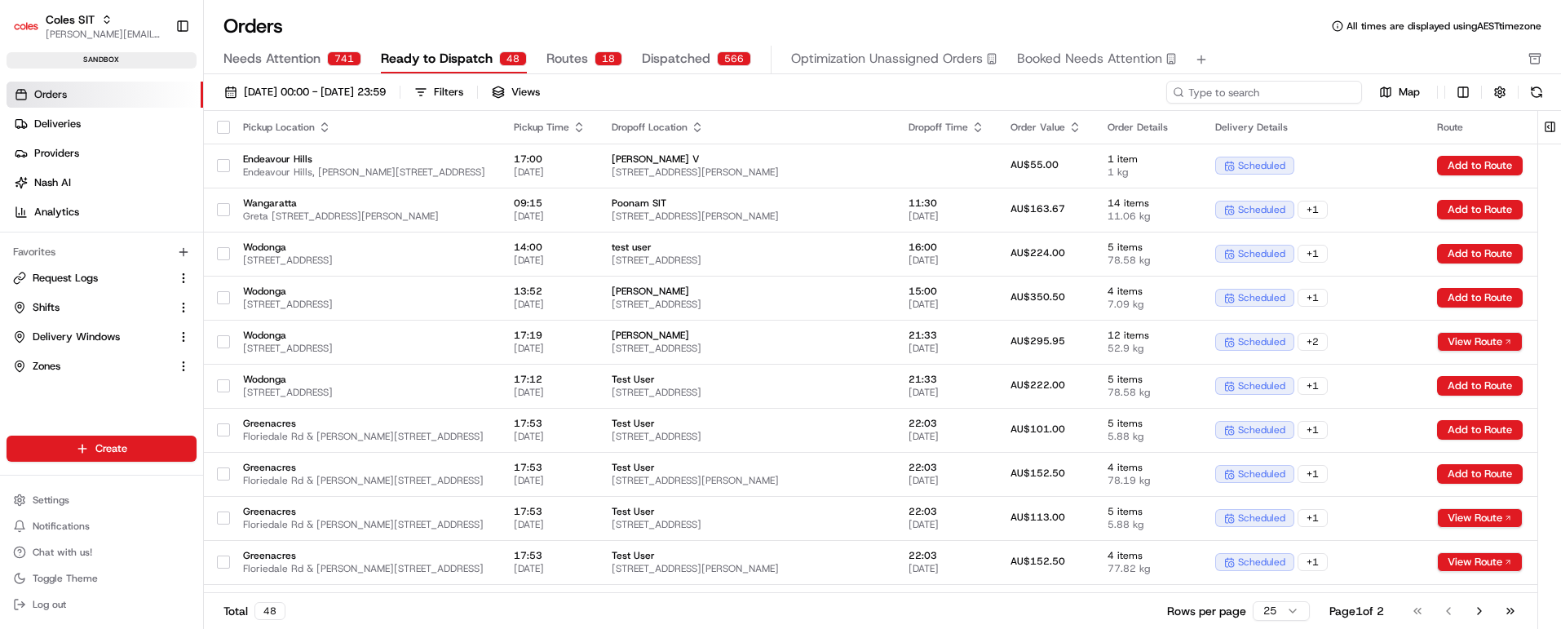
click at [1284, 85] on input at bounding box center [1264, 92] width 196 height 23
paste input "216639232"
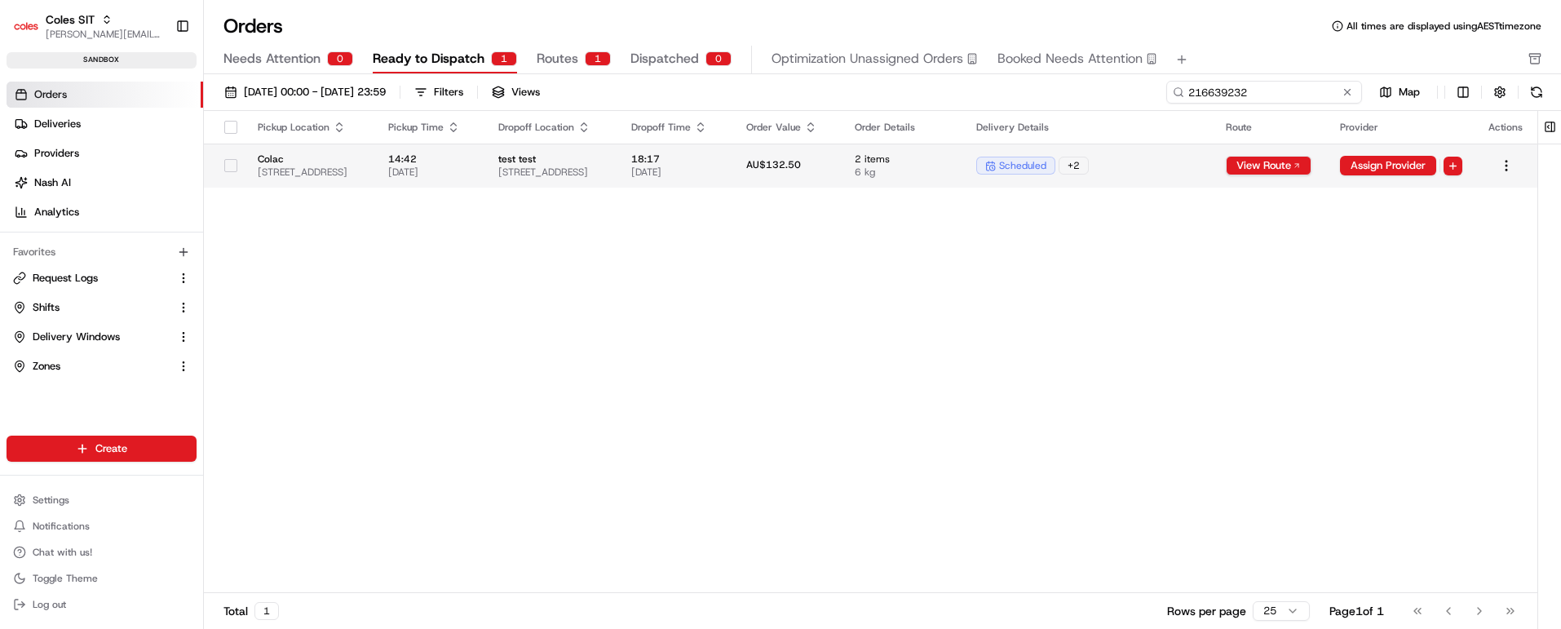
type input "216639232"
click at [1200, 157] on div "scheduled + 2" at bounding box center [1087, 166] width 223 height 18
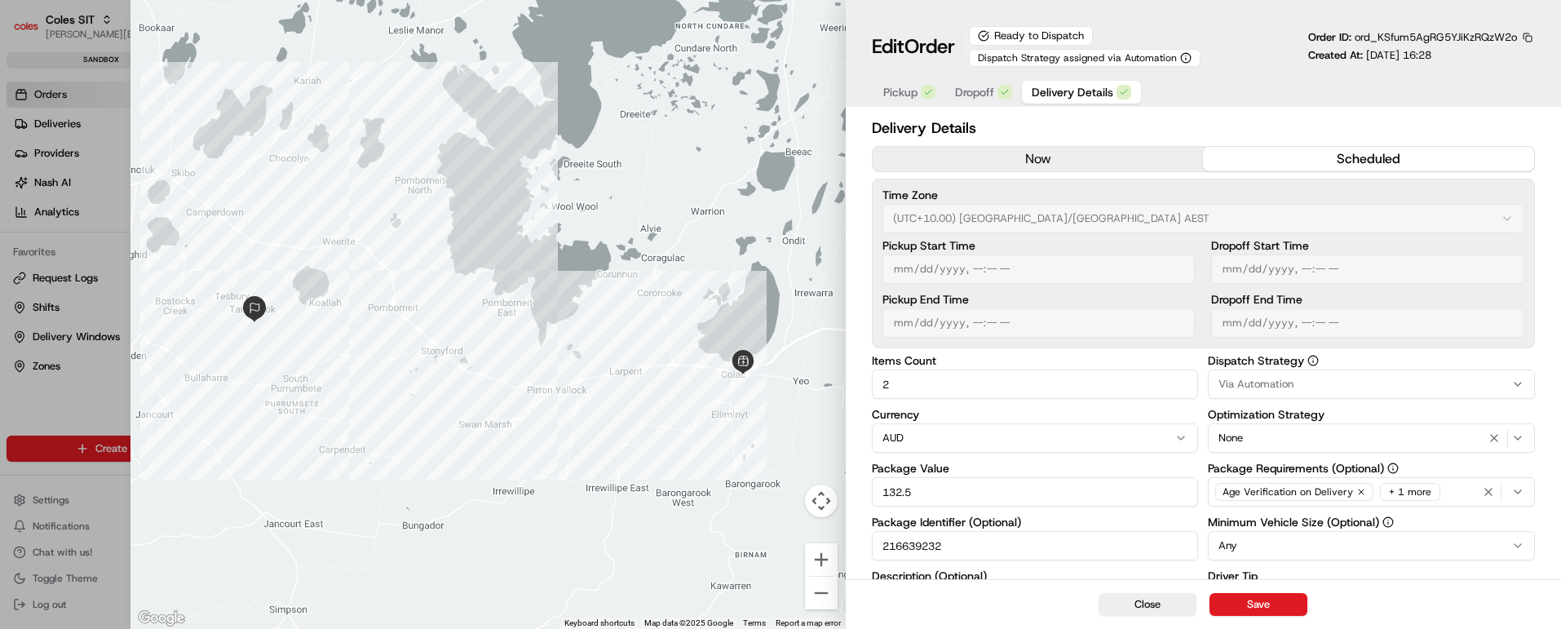
click at [980, 93] on span "Dropoff" at bounding box center [974, 92] width 39 height 16
click at [1064, 87] on span "Delivery Details" at bounding box center [1073, 92] width 82 height 16
click at [1156, 605] on button "Close" at bounding box center [1148, 604] width 98 height 23
type input "1"
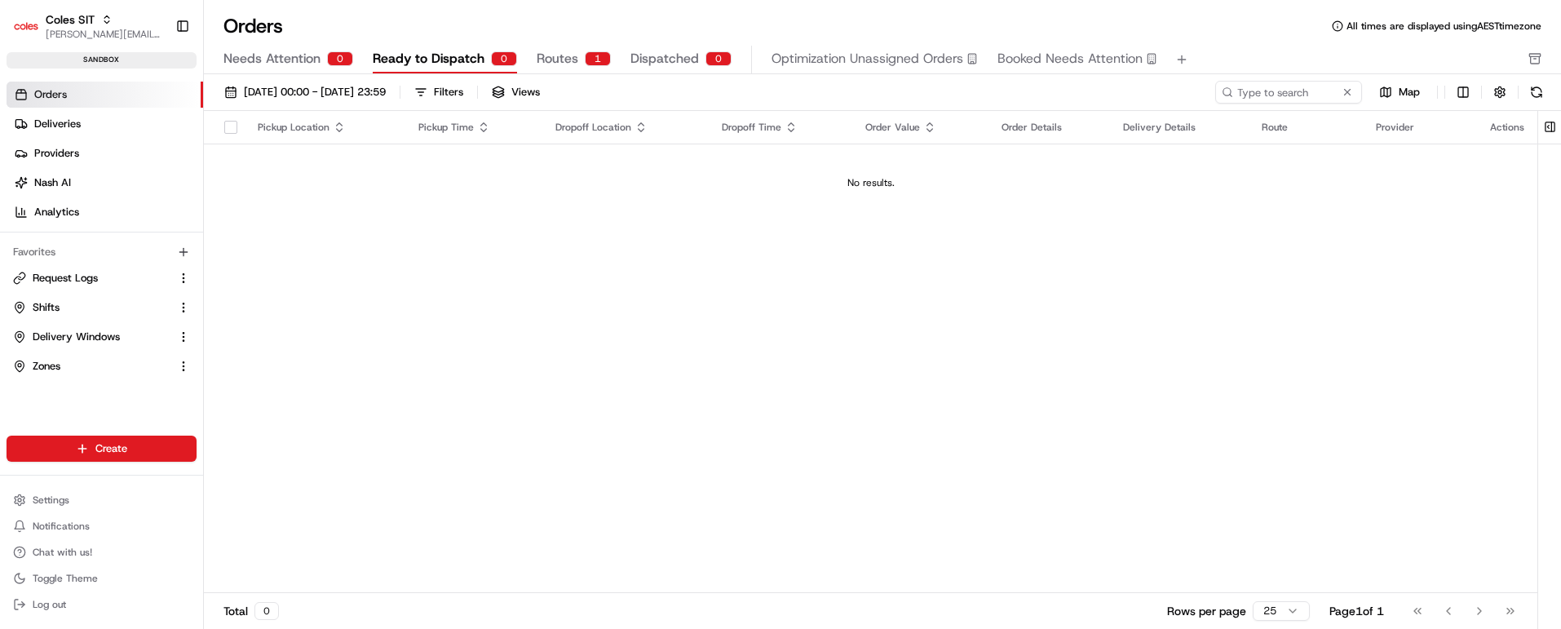
click at [257, 52] on span "Needs Attention" at bounding box center [271, 59] width 97 height 20
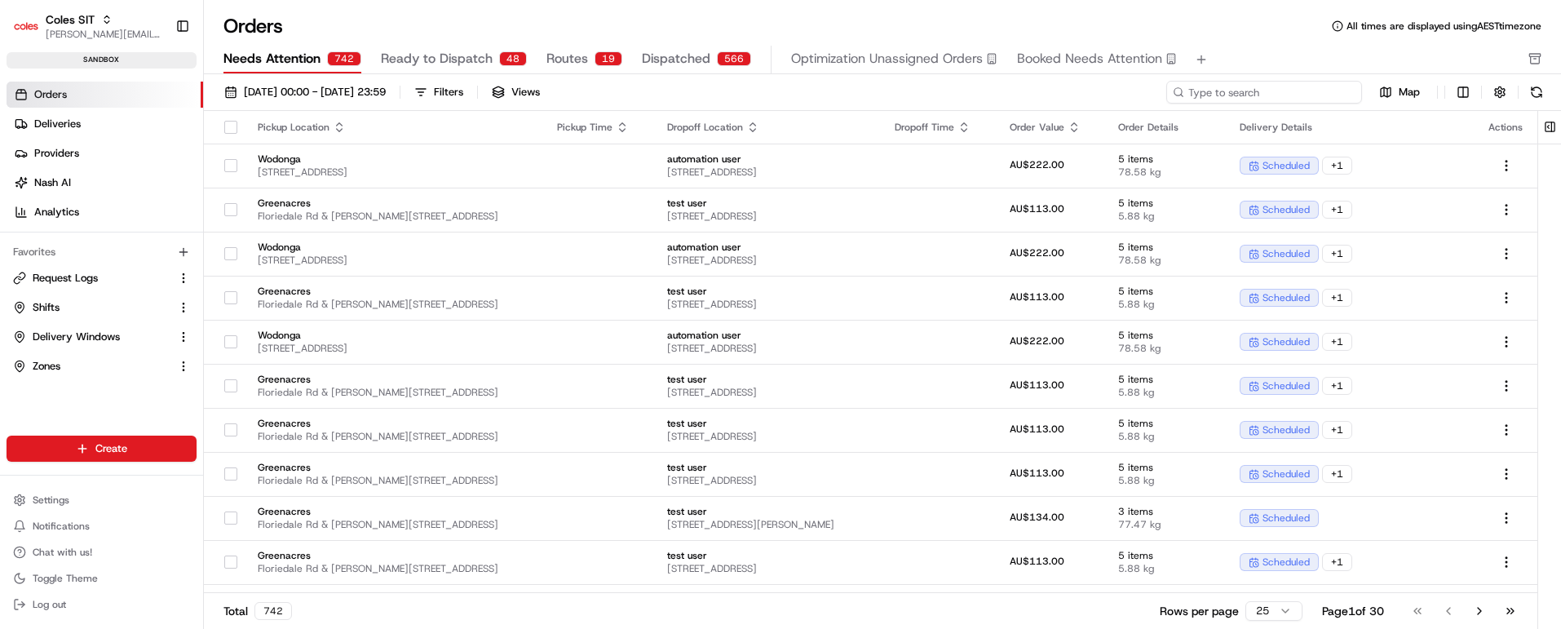
click at [1263, 86] on input at bounding box center [1264, 92] width 196 height 23
paste input "216639232"
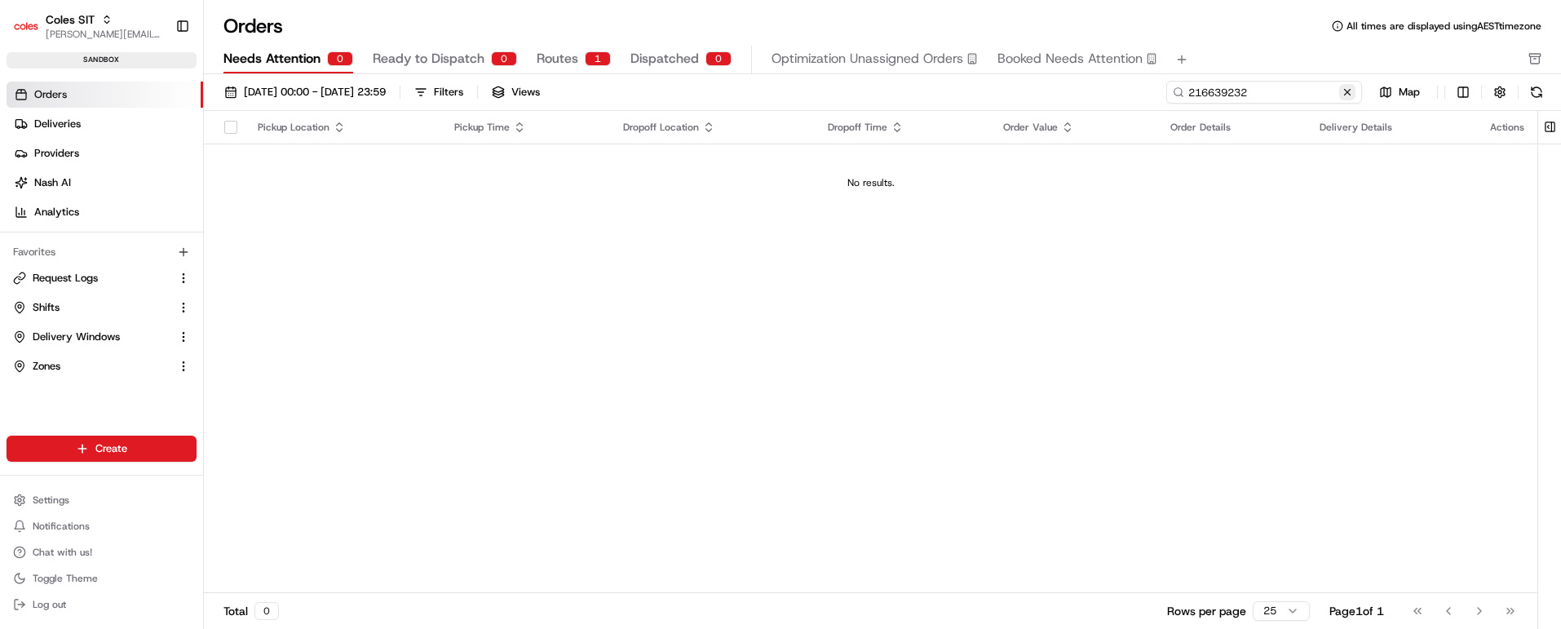
type input "216639232"
click at [1347, 95] on button at bounding box center [1347, 92] width 16 height 16
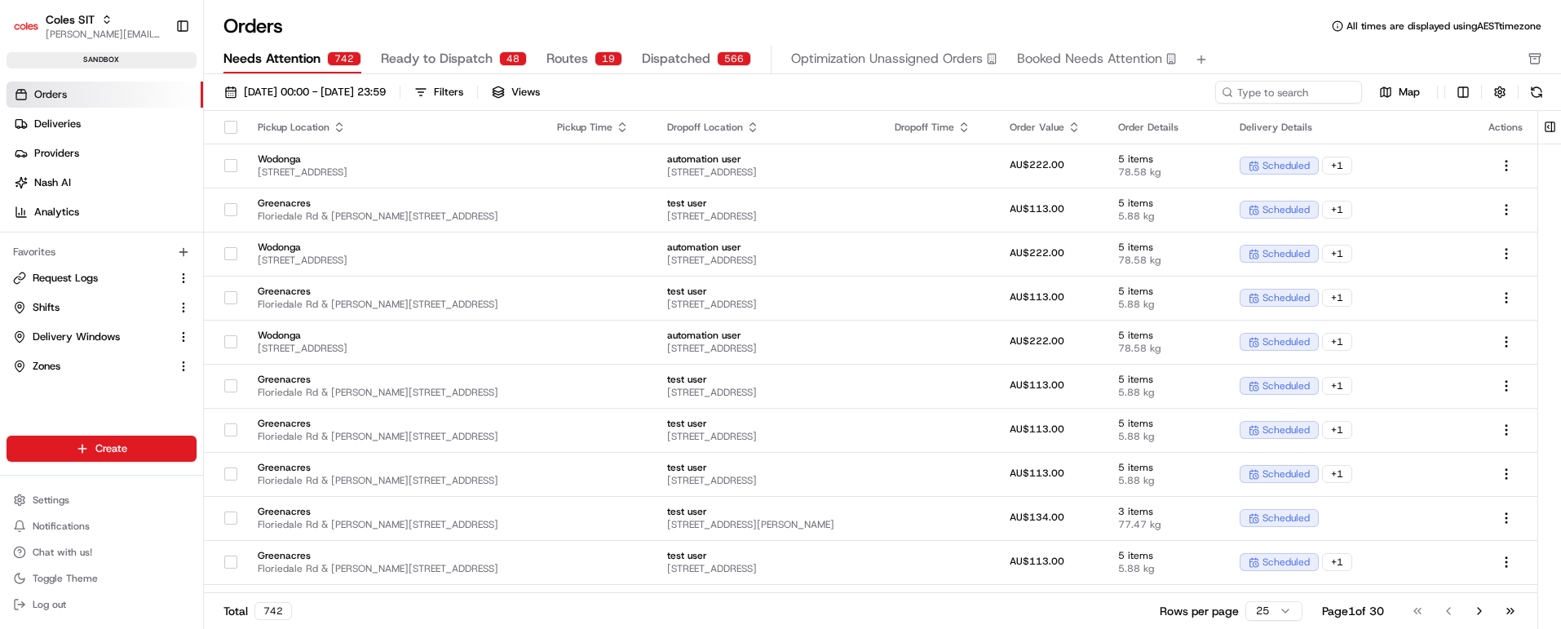
click at [416, 59] on span "Ready to Dispatch" at bounding box center [437, 59] width 112 height 20
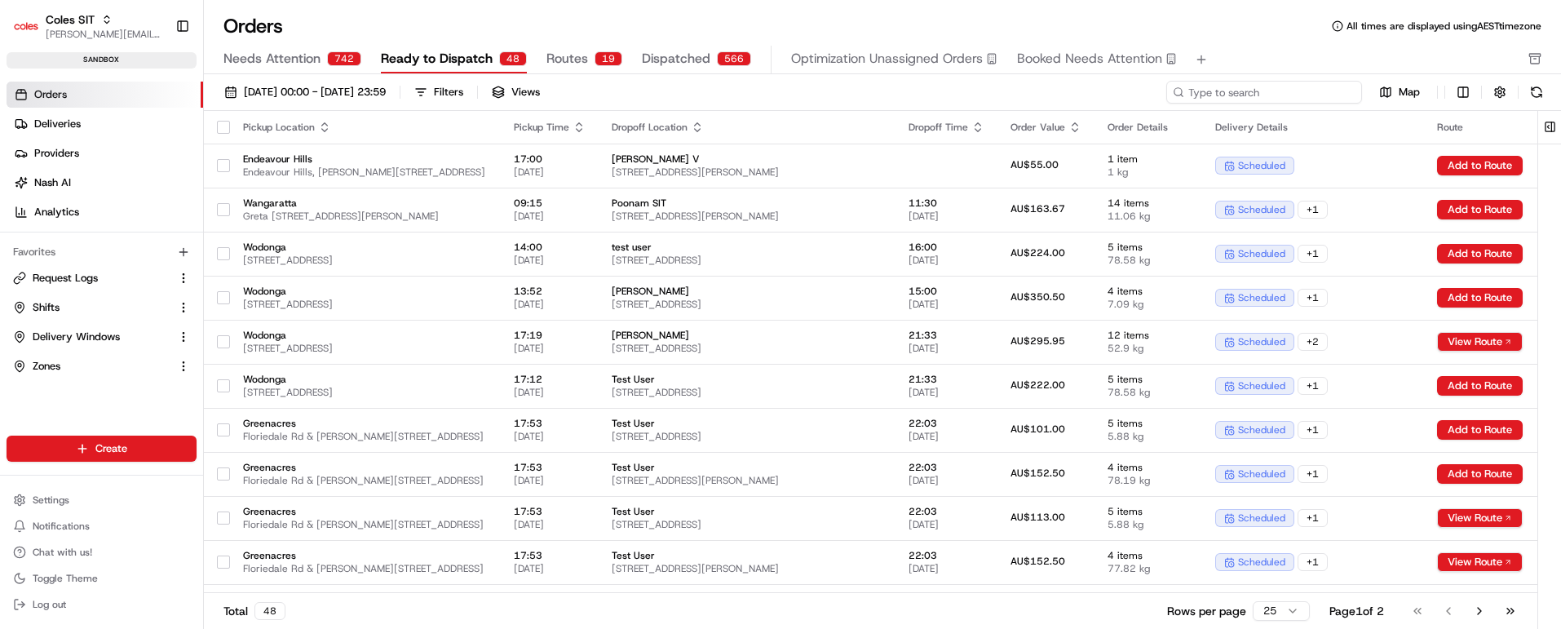
click at [1301, 86] on input at bounding box center [1264, 92] width 196 height 23
paste input "216639232"
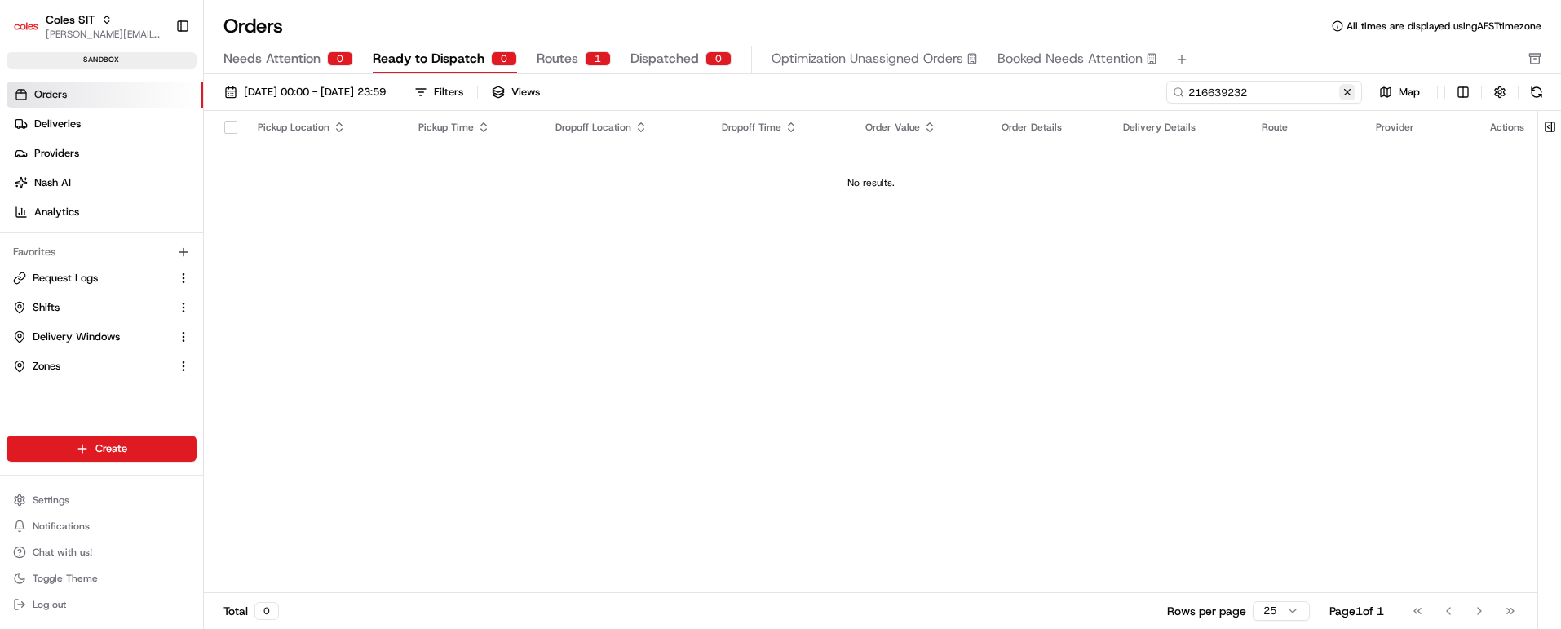
type input "216639232"
click at [1349, 93] on button at bounding box center [1347, 92] width 16 height 16
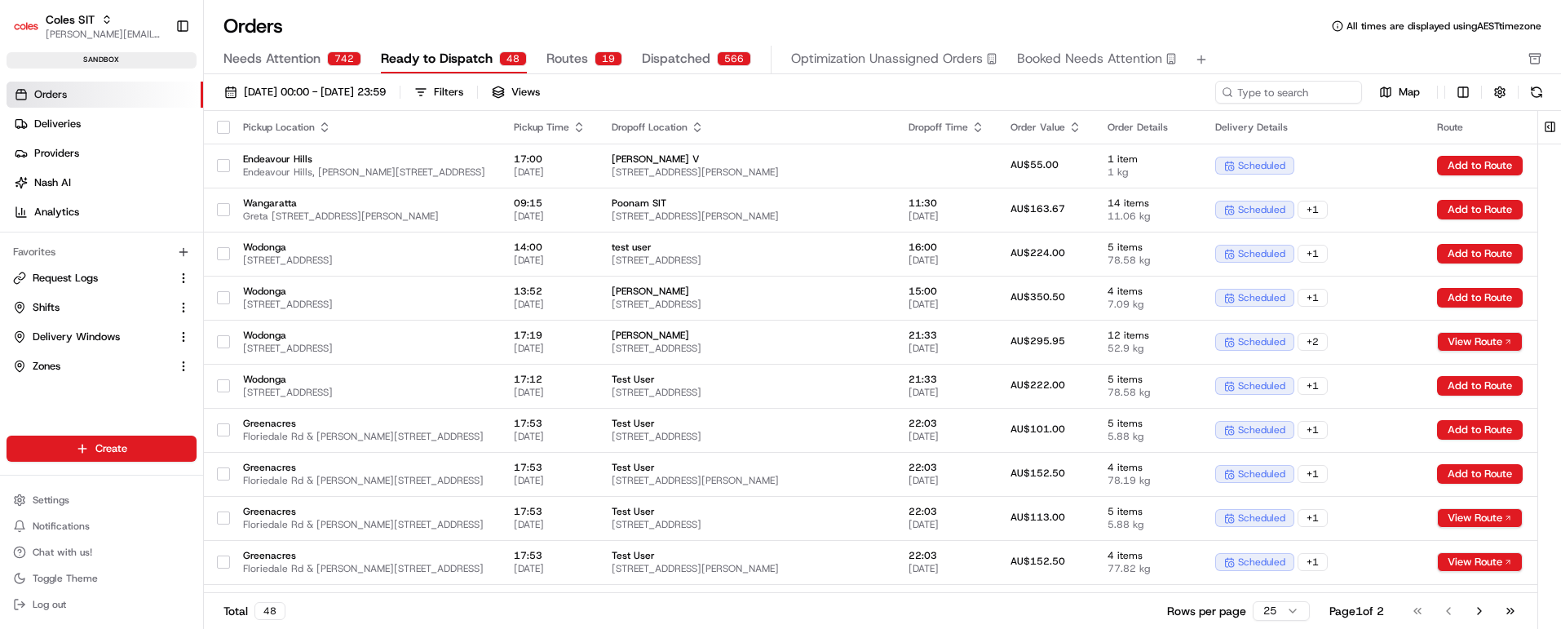
click at [560, 57] on span "Routes" at bounding box center [567, 59] width 42 height 20
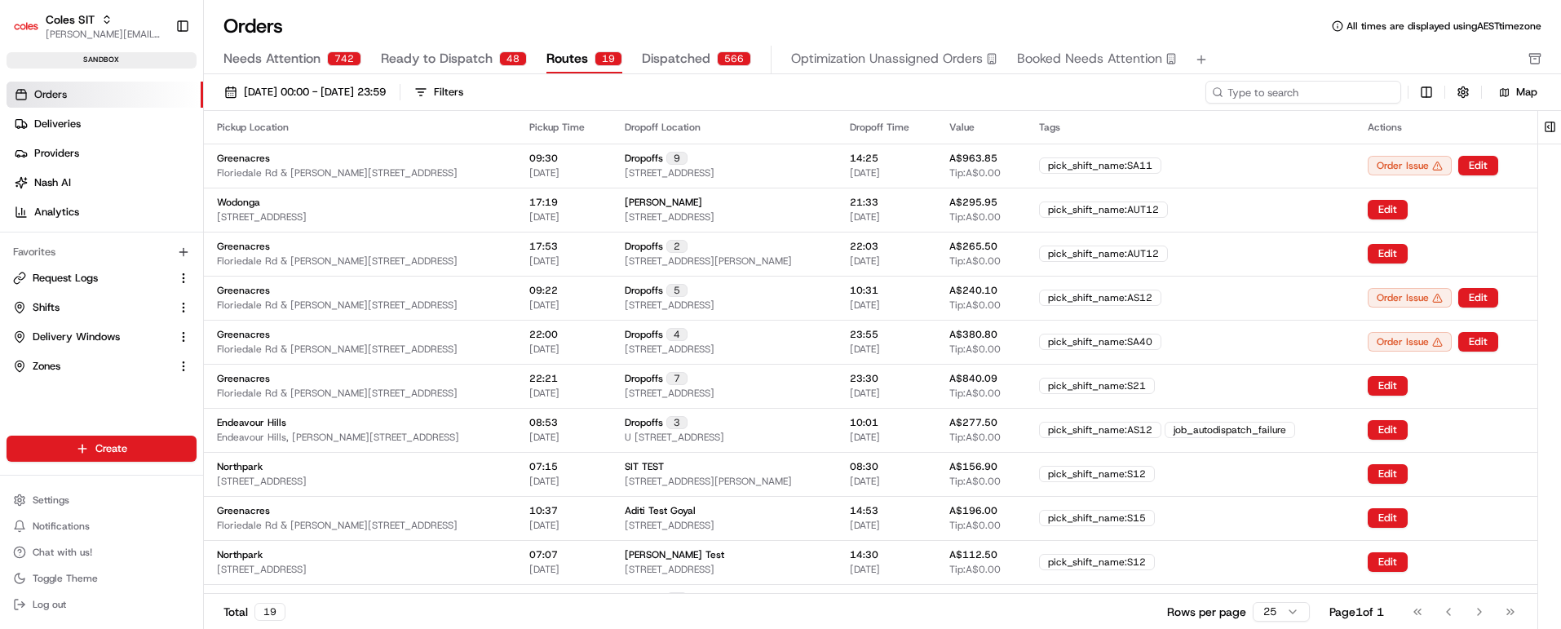
click at [1315, 86] on input at bounding box center [1304, 92] width 196 height 23
paste input "216639232"
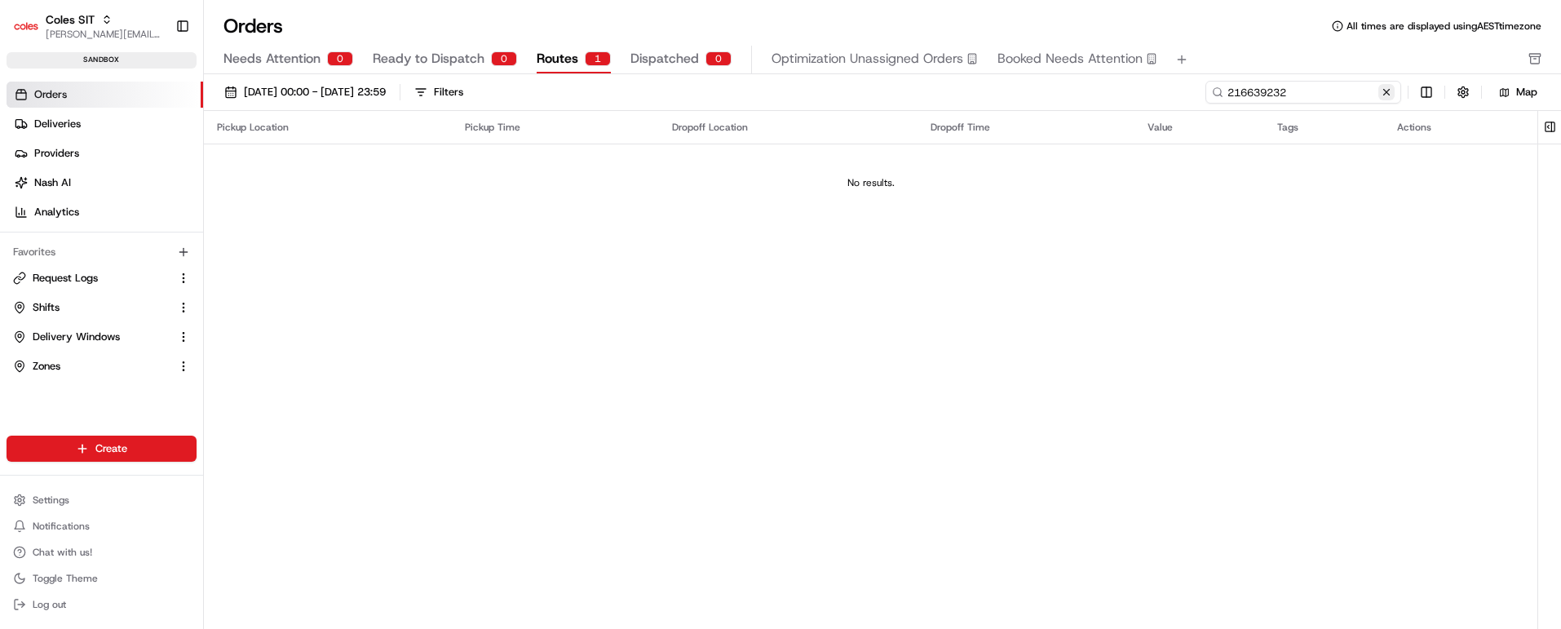
type input "216639232"
click at [1387, 95] on button at bounding box center [1386, 92] width 16 height 16
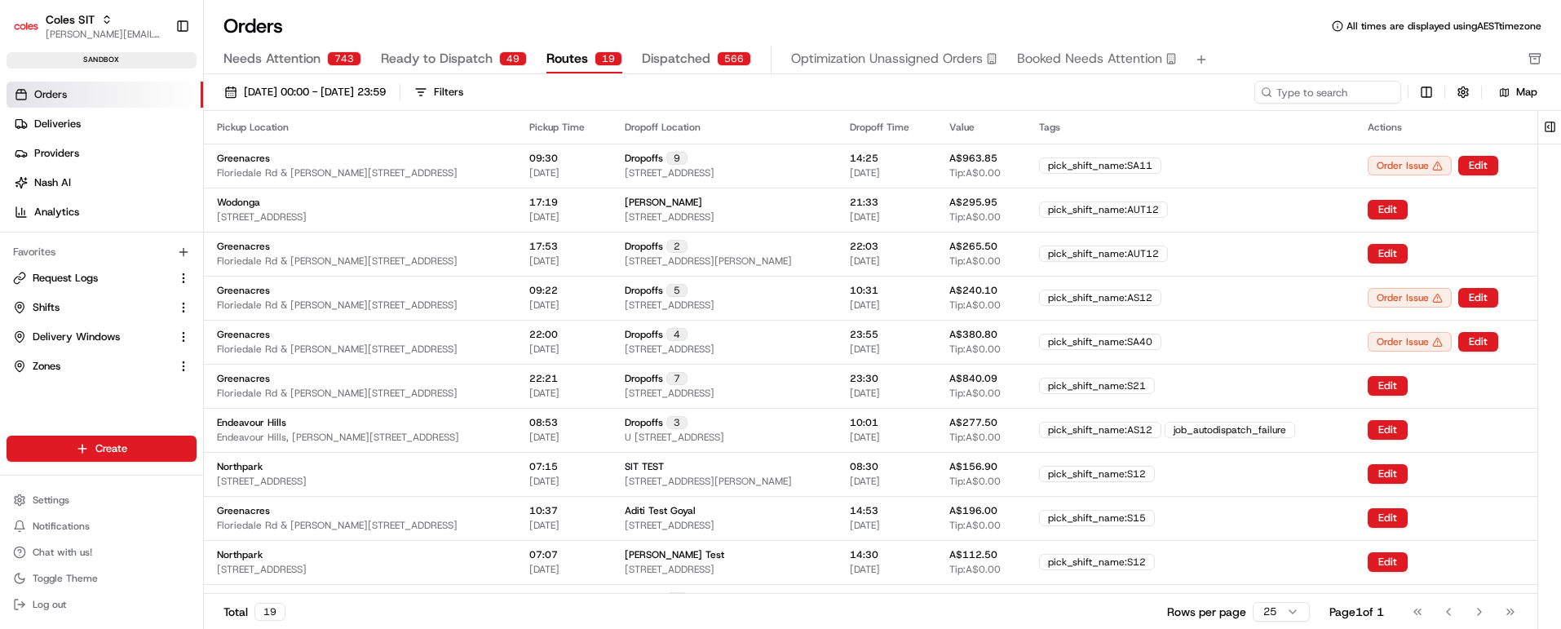
click at [414, 56] on span "Ready to Dispatch" at bounding box center [437, 59] width 112 height 20
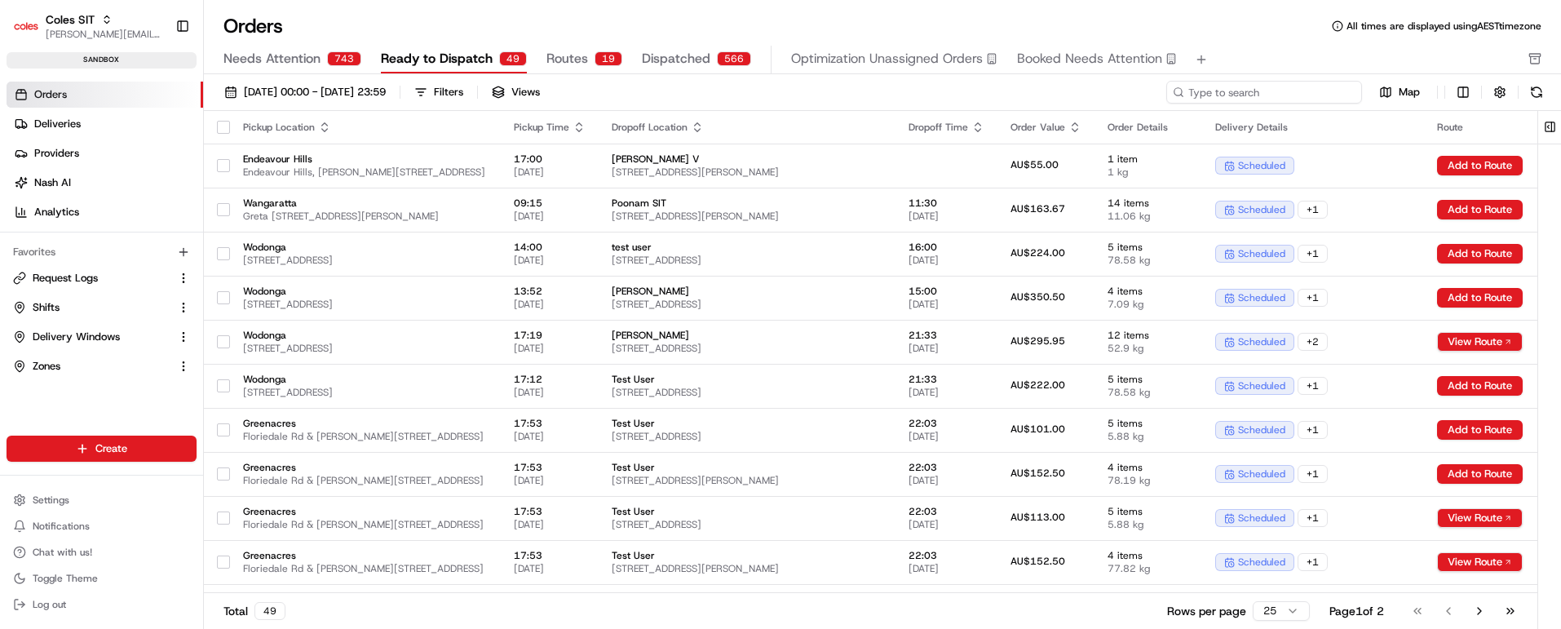
click at [1325, 88] on input at bounding box center [1264, 92] width 196 height 23
paste input "216639263"
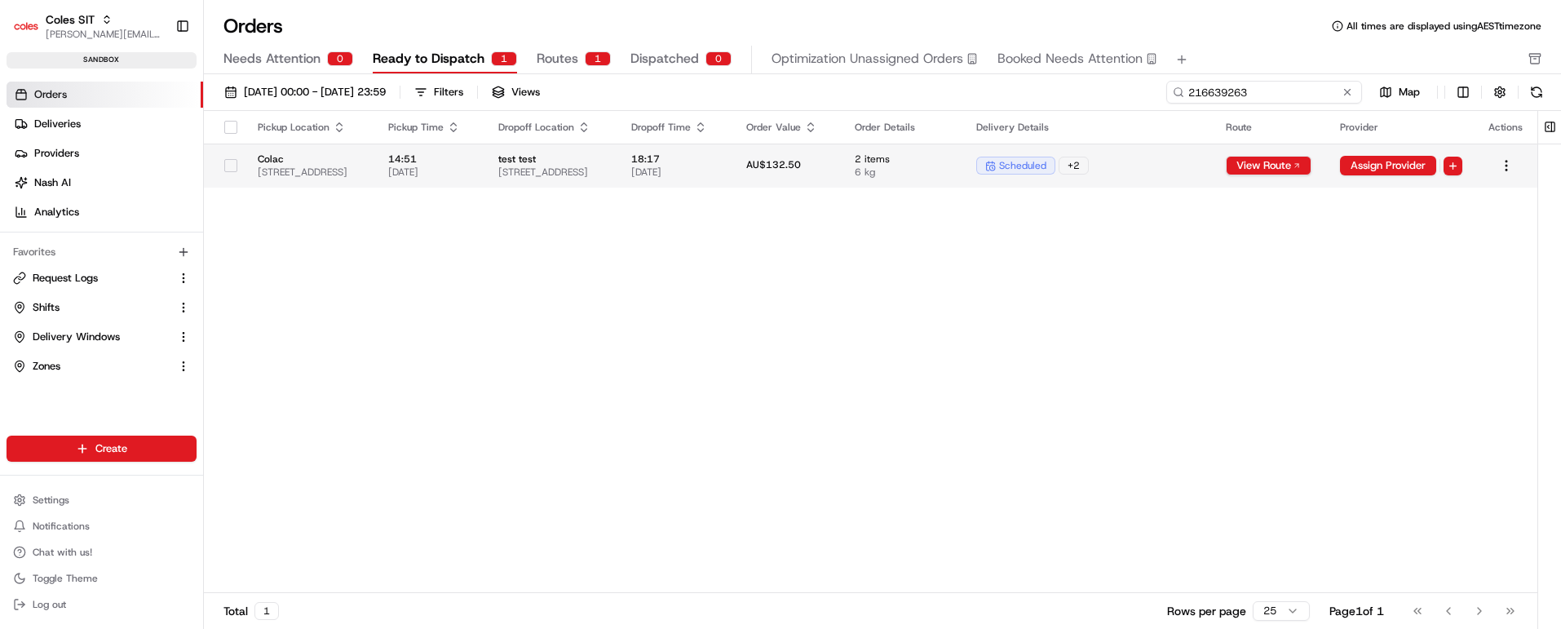
type input "216639263"
click at [733, 157] on td "18:17 [DATE]" at bounding box center [675, 166] width 115 height 44
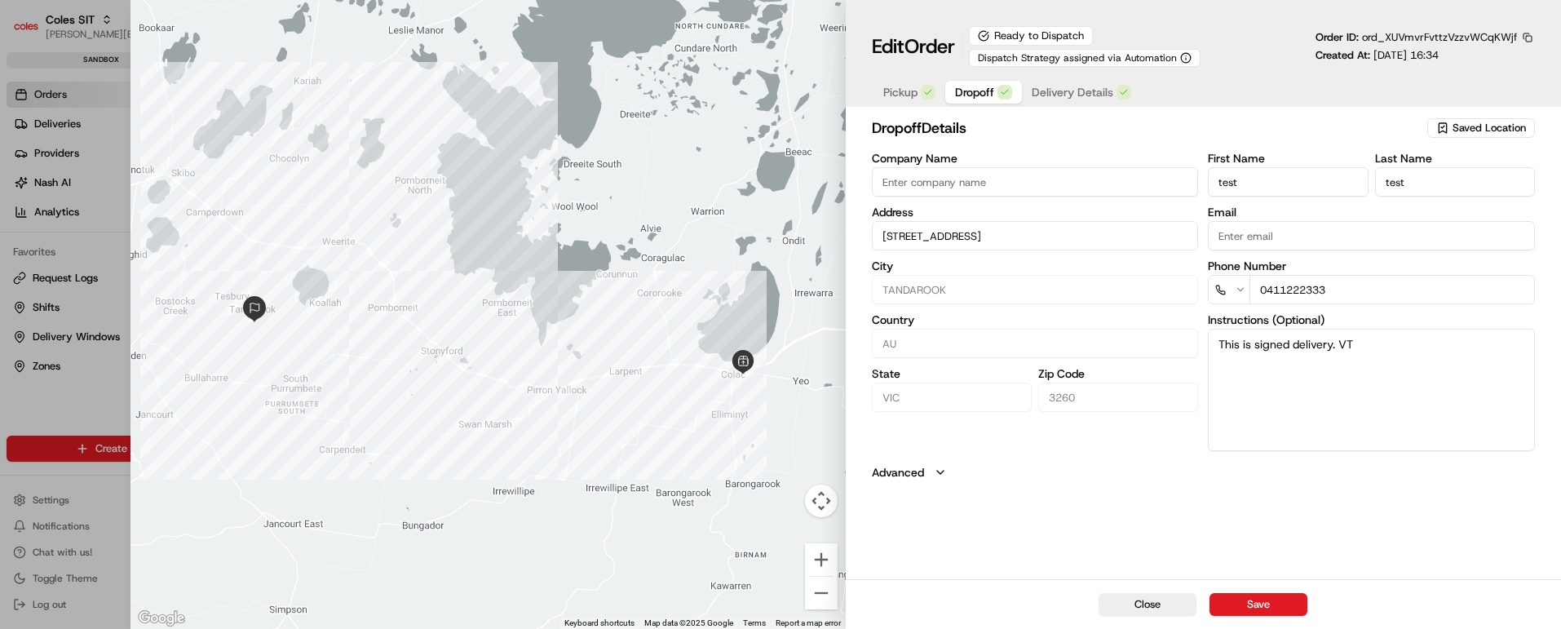
click at [975, 84] on span "Dropoff" at bounding box center [974, 92] width 39 height 16
drag, startPoint x: 1221, startPoint y: 339, endPoint x: 1378, endPoint y: 338, distance: 156.6
click at [1378, 338] on textarea "This is signed delivery. VT" at bounding box center [1371, 390] width 327 height 122
click at [1139, 600] on button "Close" at bounding box center [1148, 604] width 98 height 23
type input "+1"
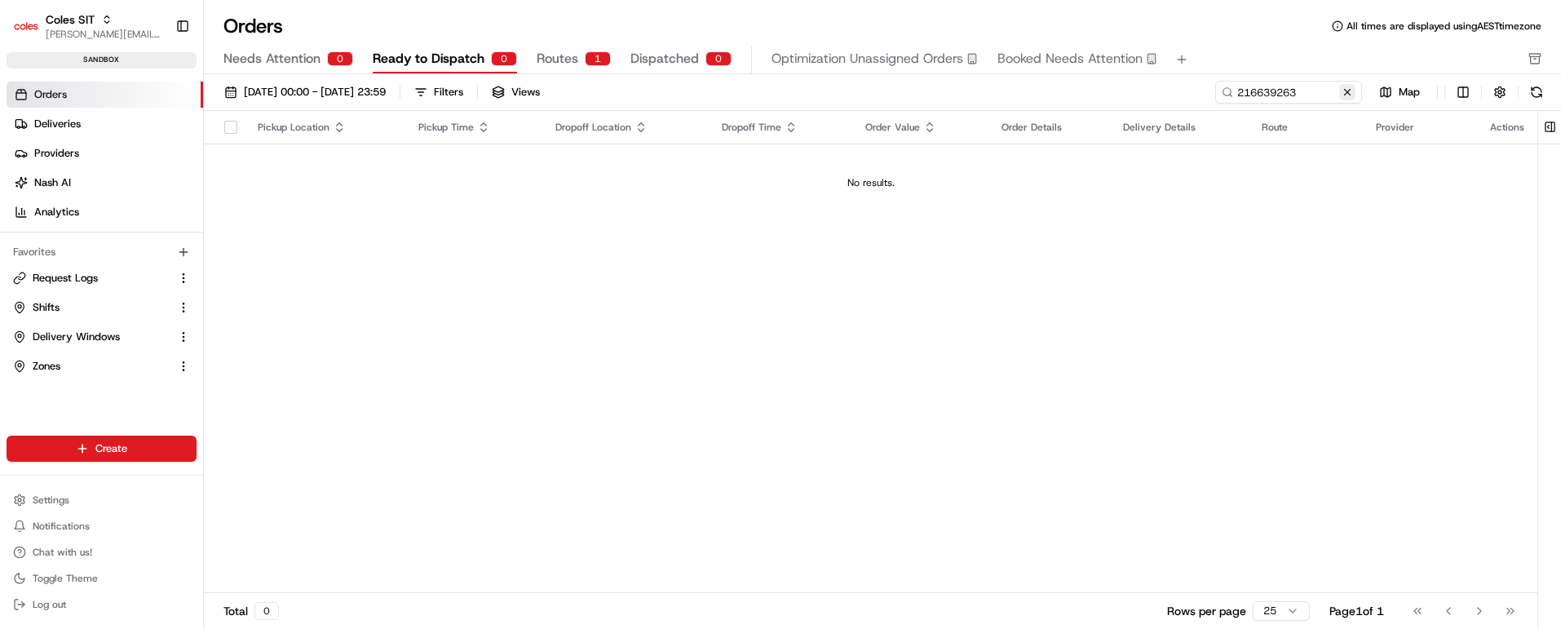
click at [1350, 93] on button at bounding box center [1347, 92] width 16 height 16
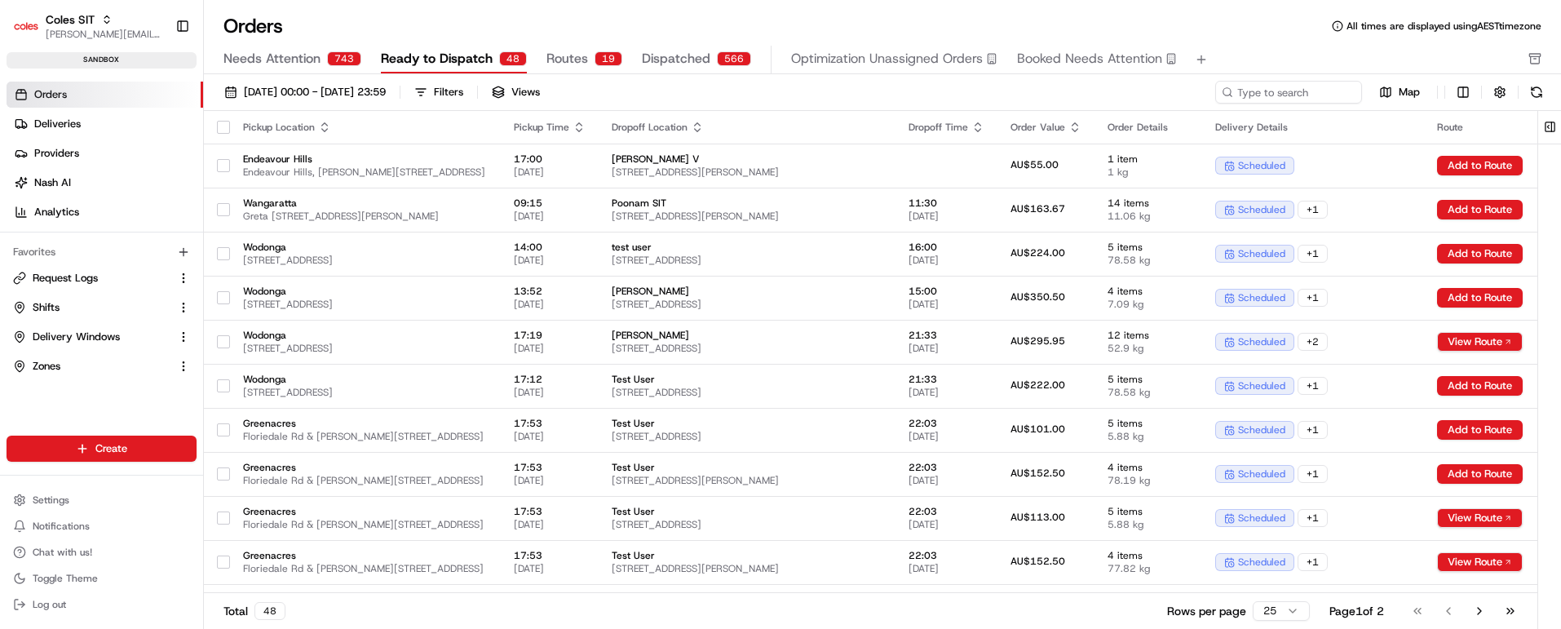
click at [270, 50] on span "Needs Attention" at bounding box center [271, 59] width 97 height 20
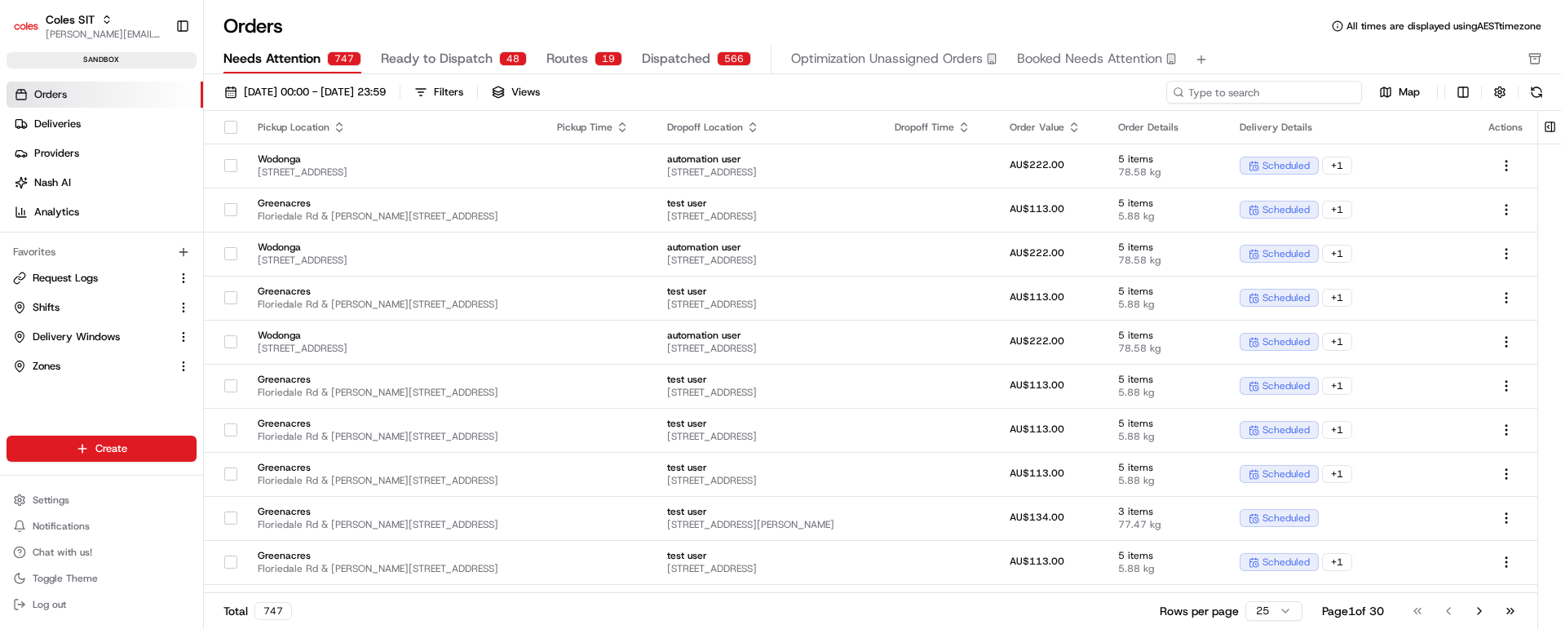
click at [1297, 86] on input at bounding box center [1264, 92] width 196 height 23
paste input "216639263"
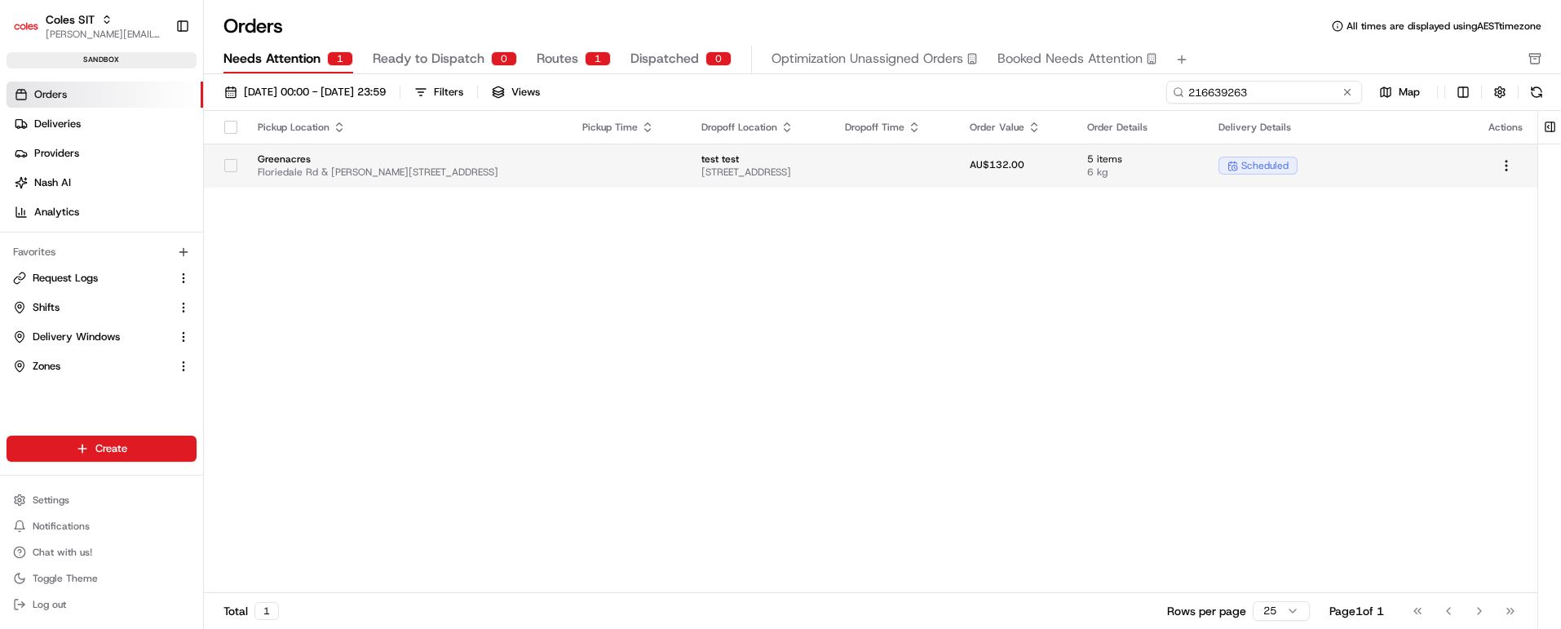
type input "216639263"
click at [914, 167] on td at bounding box center [894, 166] width 124 height 44
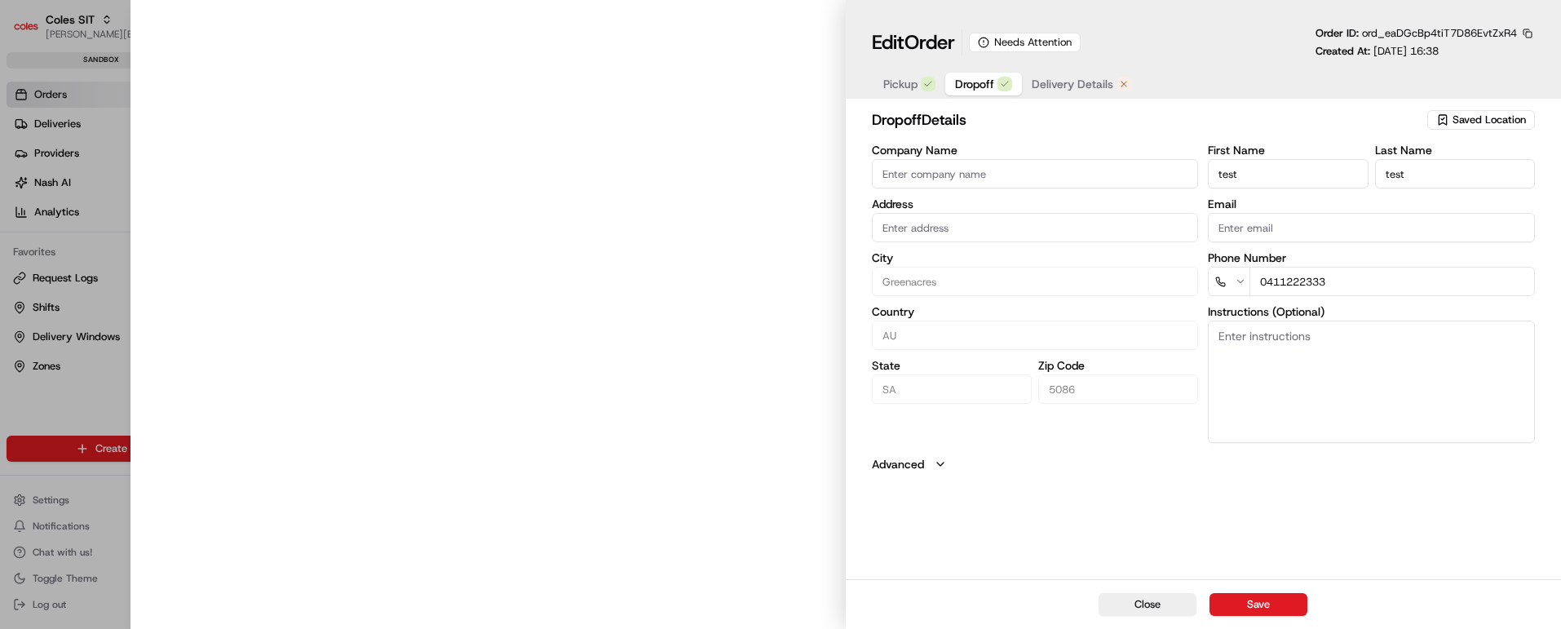
type input "[STREET_ADDRESS]"
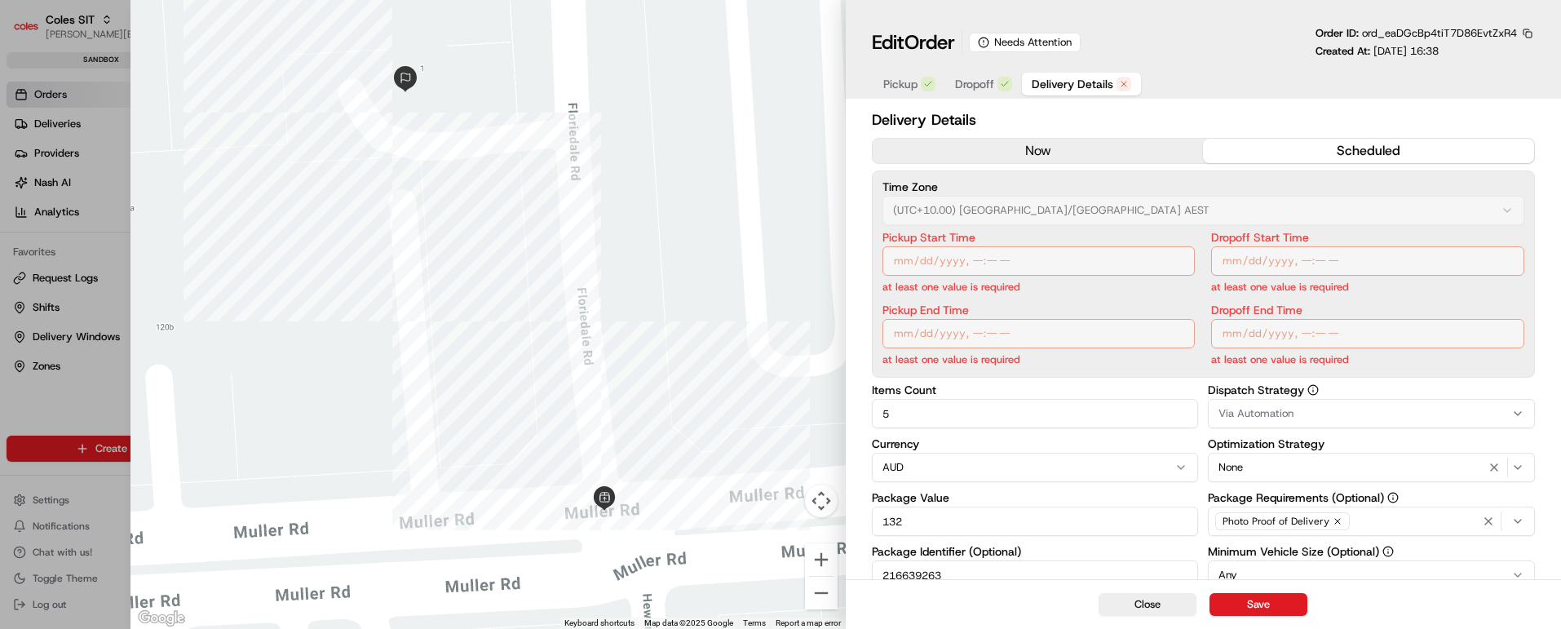
click at [1077, 85] on span "Delivery Details" at bounding box center [1073, 84] width 82 height 16
click at [1157, 608] on button "Close" at bounding box center [1148, 604] width 98 height 23
type input "1"
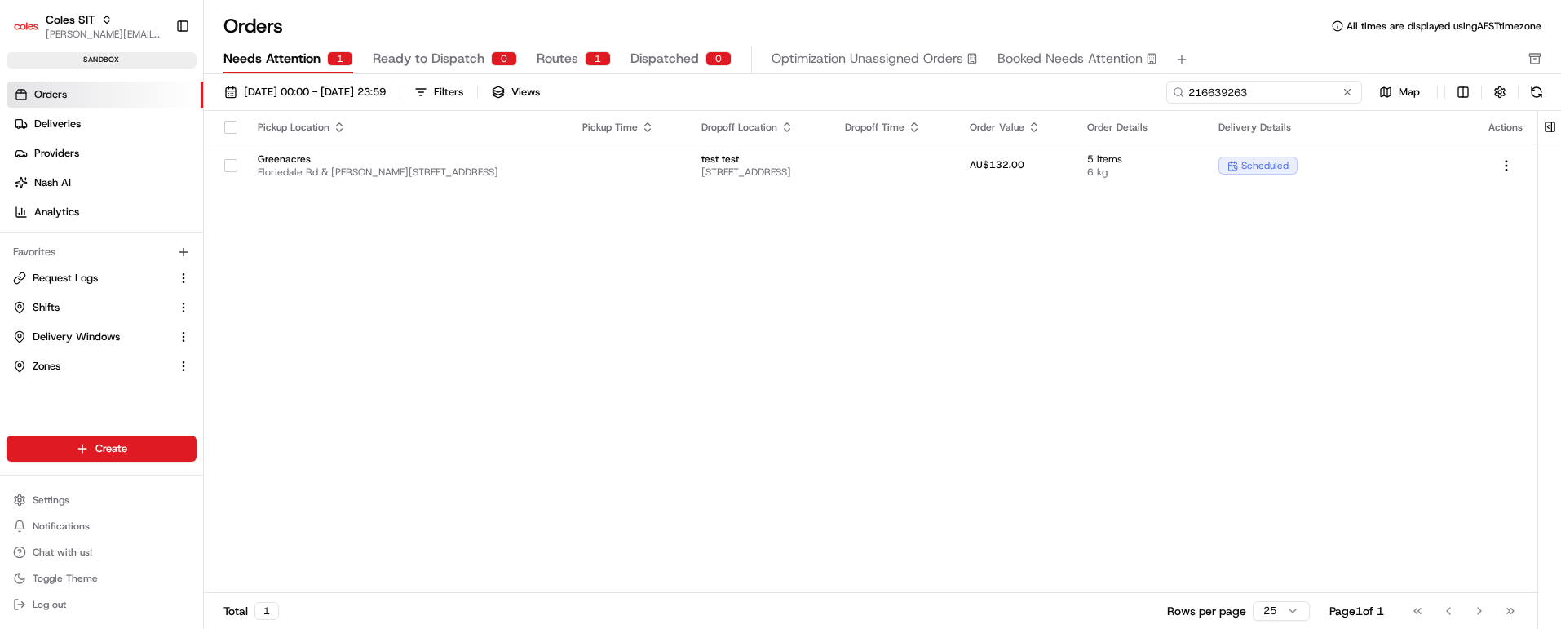
click at [1268, 89] on input "216639263" at bounding box center [1264, 92] width 196 height 23
click at [1352, 91] on button at bounding box center [1347, 92] width 16 height 16
